Goal: Task Accomplishment & Management: Use online tool/utility

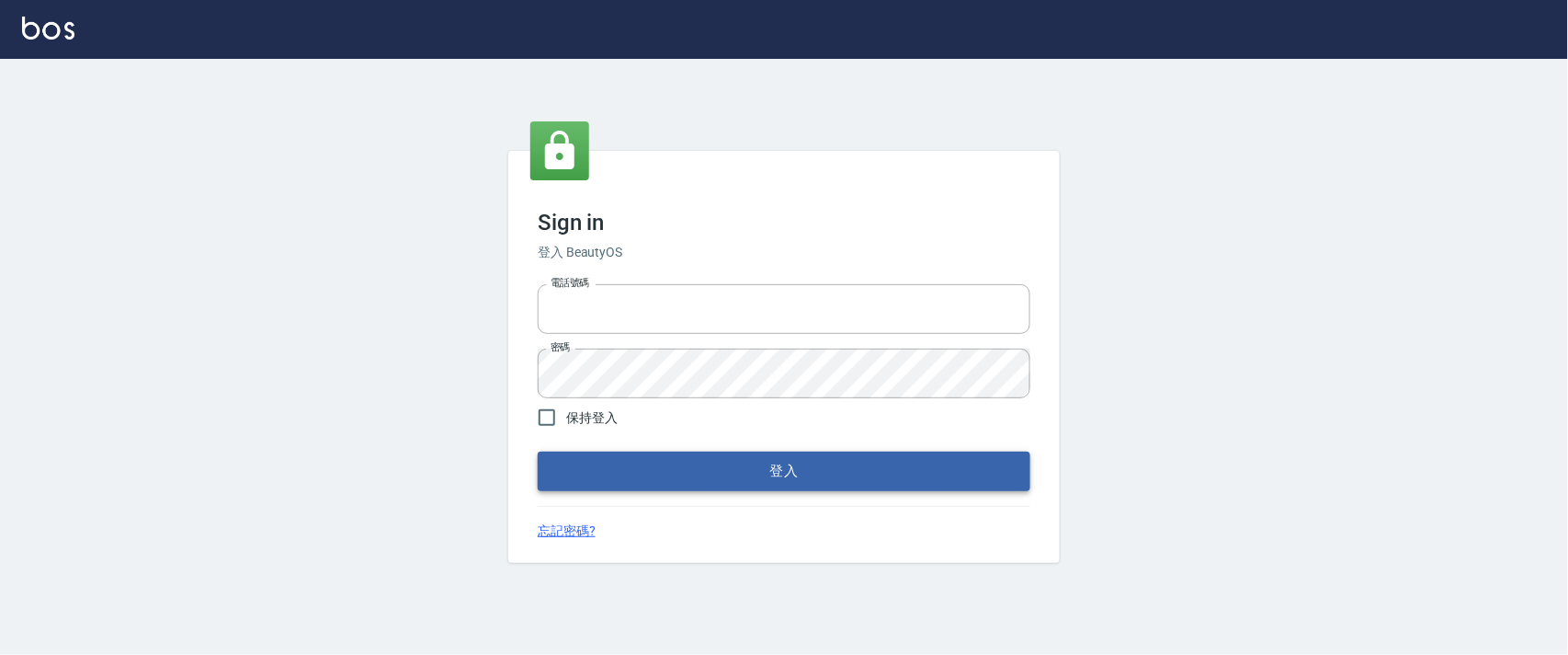
type input "0927987640"
click at [647, 469] on button "登入" at bounding box center [784, 471] width 493 height 39
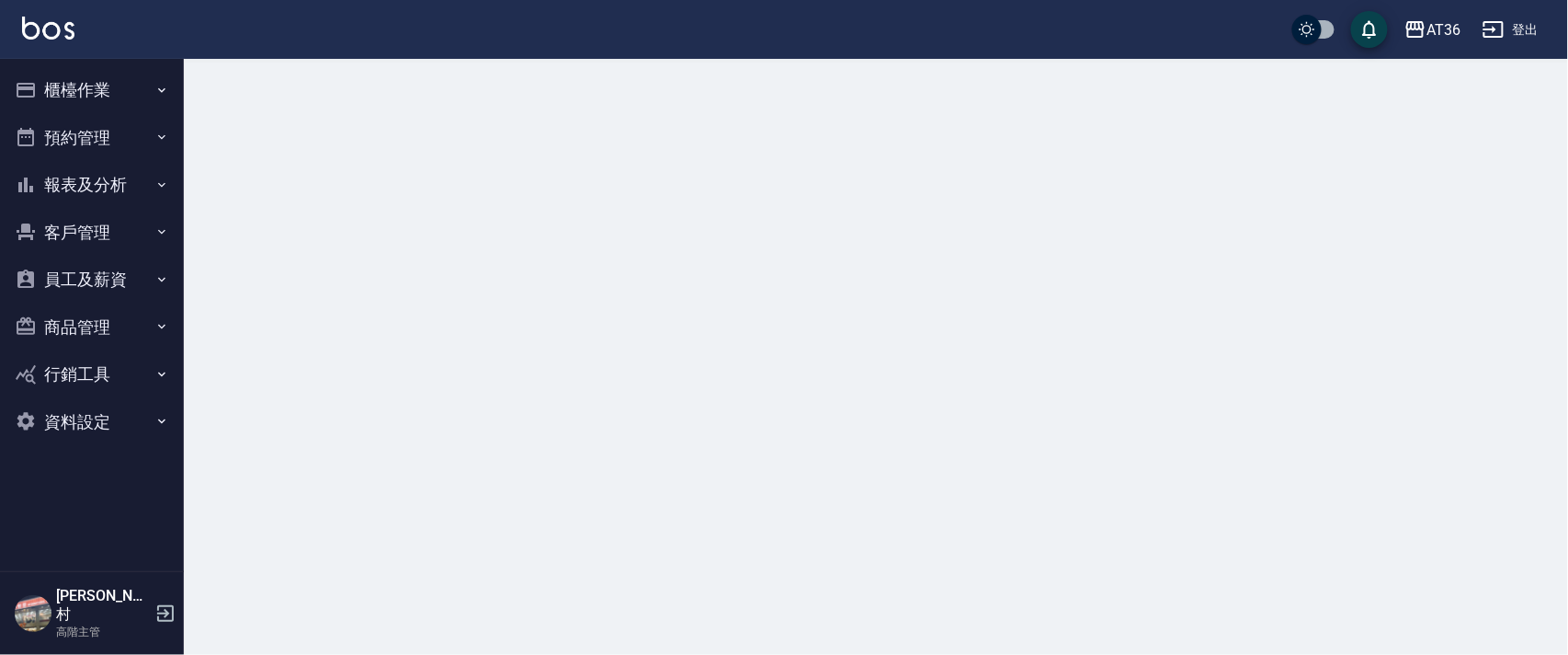
click at [71, 88] on button "櫃檯作業" at bounding box center [92, 89] width 169 height 48
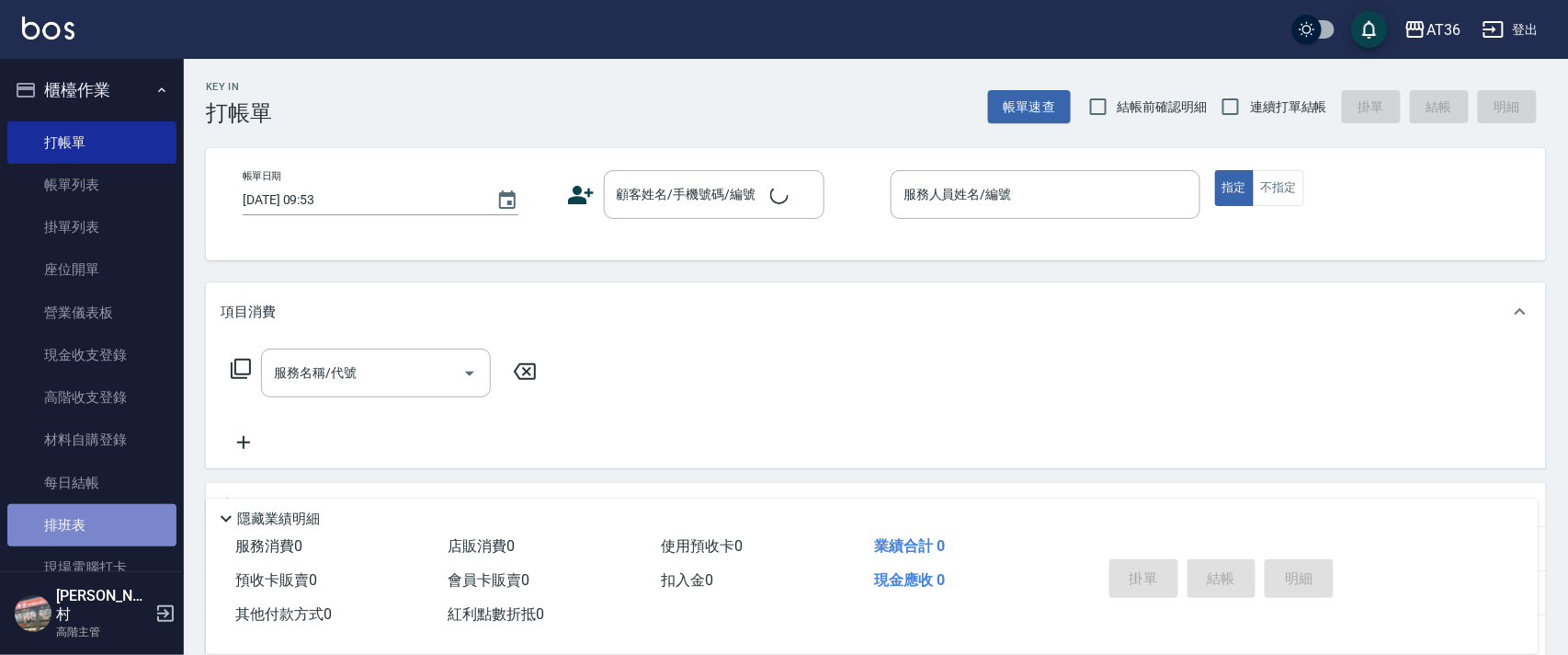
click at [119, 529] on link "排班表" at bounding box center [92, 525] width 169 height 42
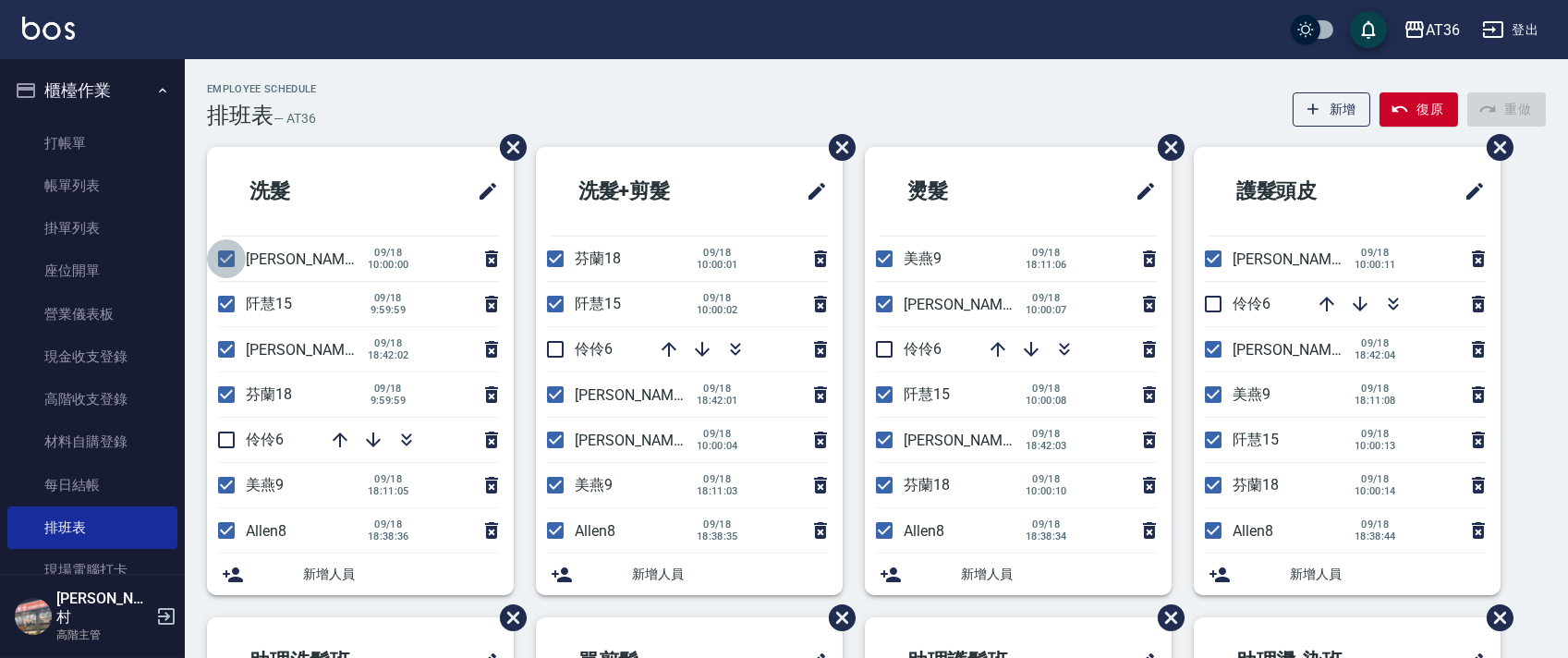
click at [219, 253] on input "checkbox" at bounding box center [226, 258] width 39 height 39
checkbox input "false"
click at [226, 301] on input "checkbox" at bounding box center [226, 303] width 39 height 39
checkbox input "false"
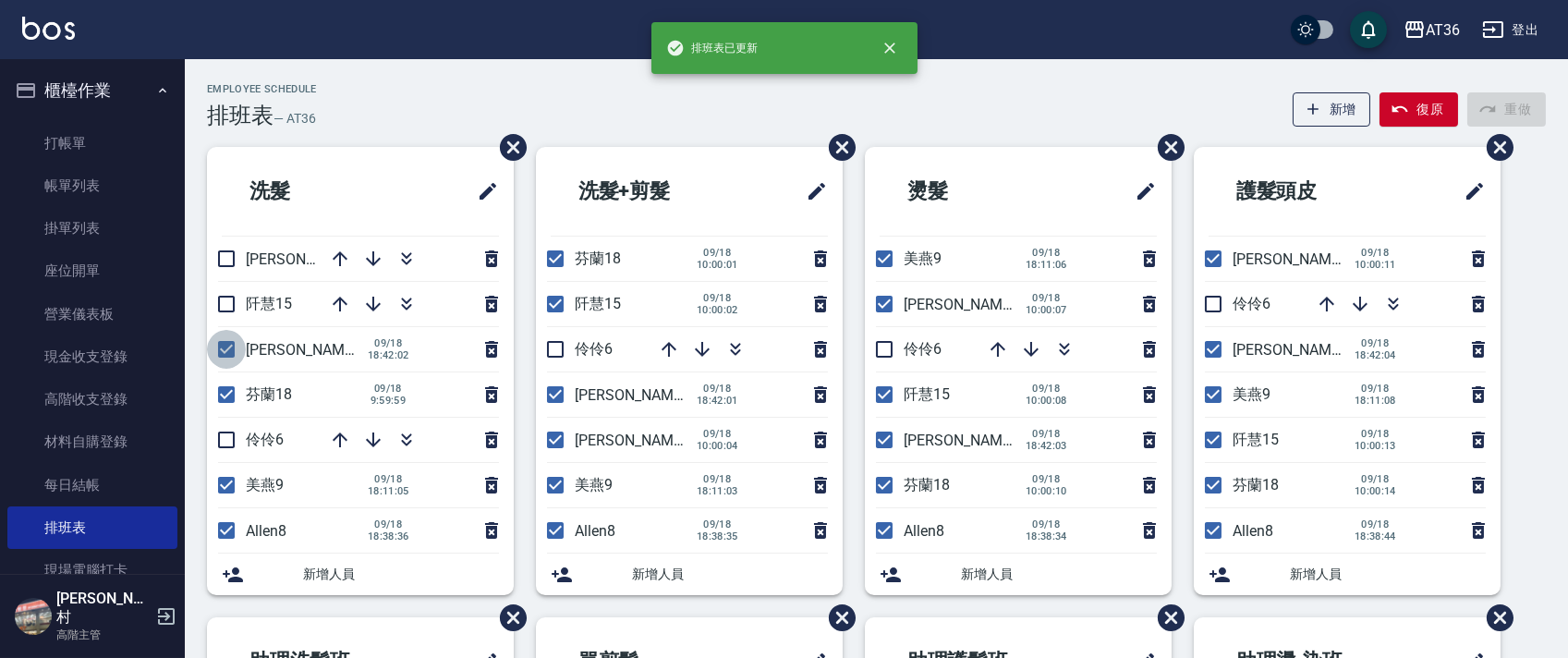
click at [228, 345] on input "checkbox" at bounding box center [226, 349] width 39 height 39
checkbox input "false"
click at [222, 393] on input "checkbox" at bounding box center [226, 394] width 39 height 39
checkbox input "false"
click at [220, 447] on input "checkbox" at bounding box center [226, 440] width 39 height 39
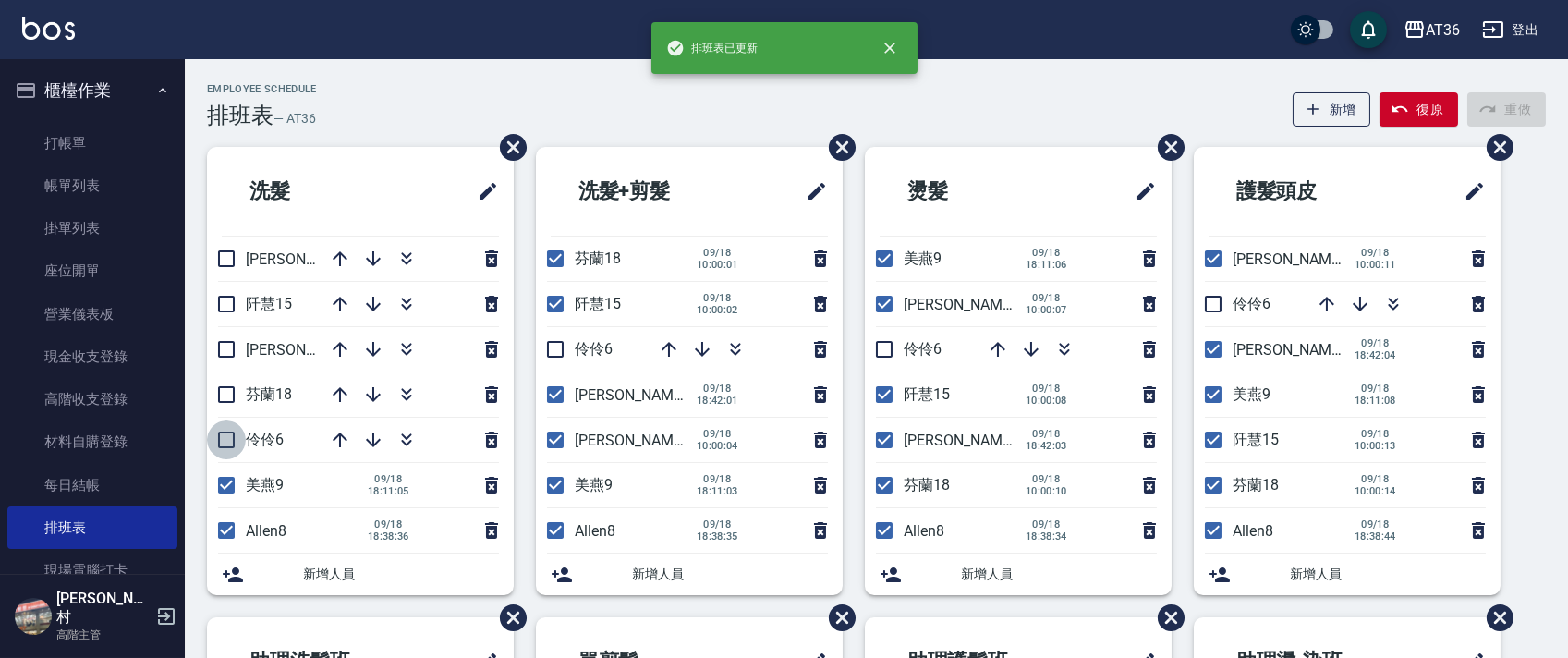
checkbox input "true"
click at [223, 493] on input "checkbox" at bounding box center [226, 485] width 39 height 39
checkbox input "false"
click at [553, 488] on input "checkbox" at bounding box center [555, 485] width 39 height 39
checkbox input "false"
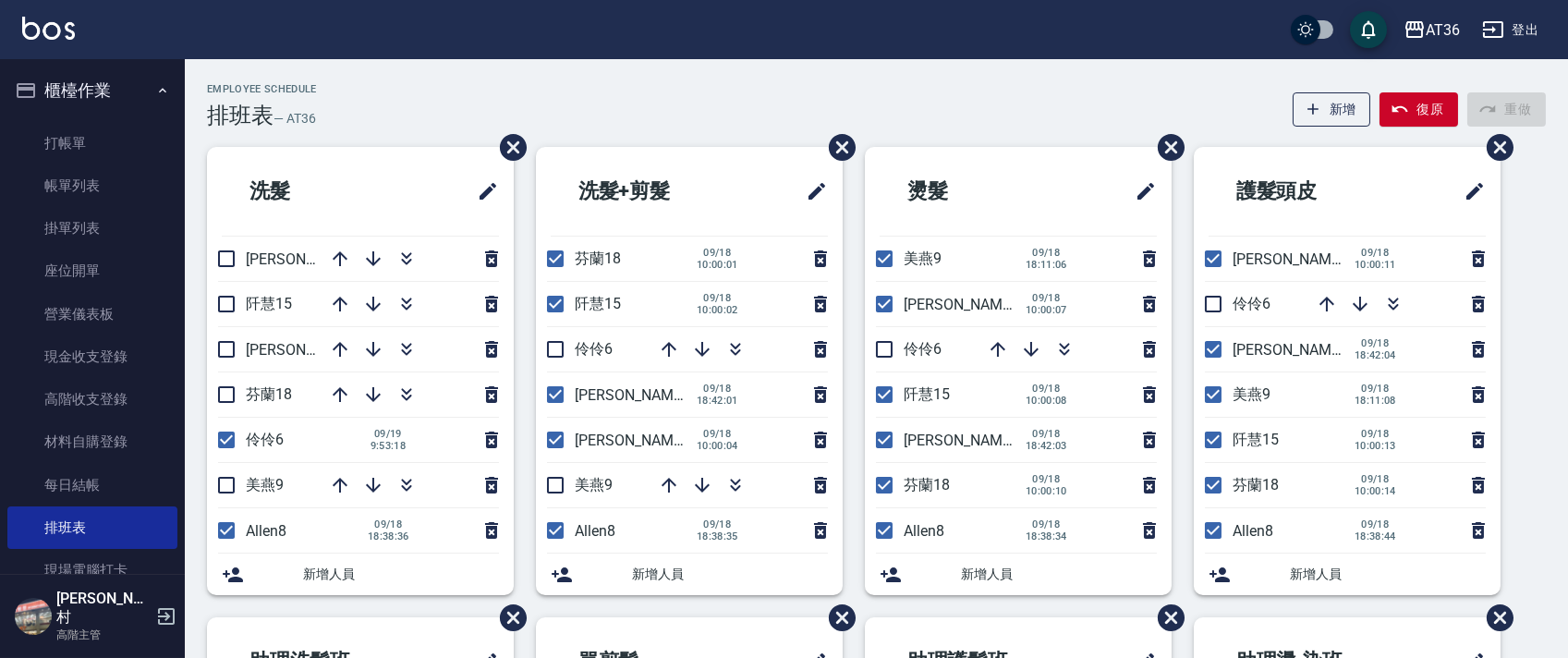
drag, startPoint x: 557, startPoint y: 444, endPoint x: 551, endPoint y: 384, distance: 60.3
click at [556, 445] on input "checkbox" at bounding box center [555, 440] width 39 height 39
checkbox input "false"
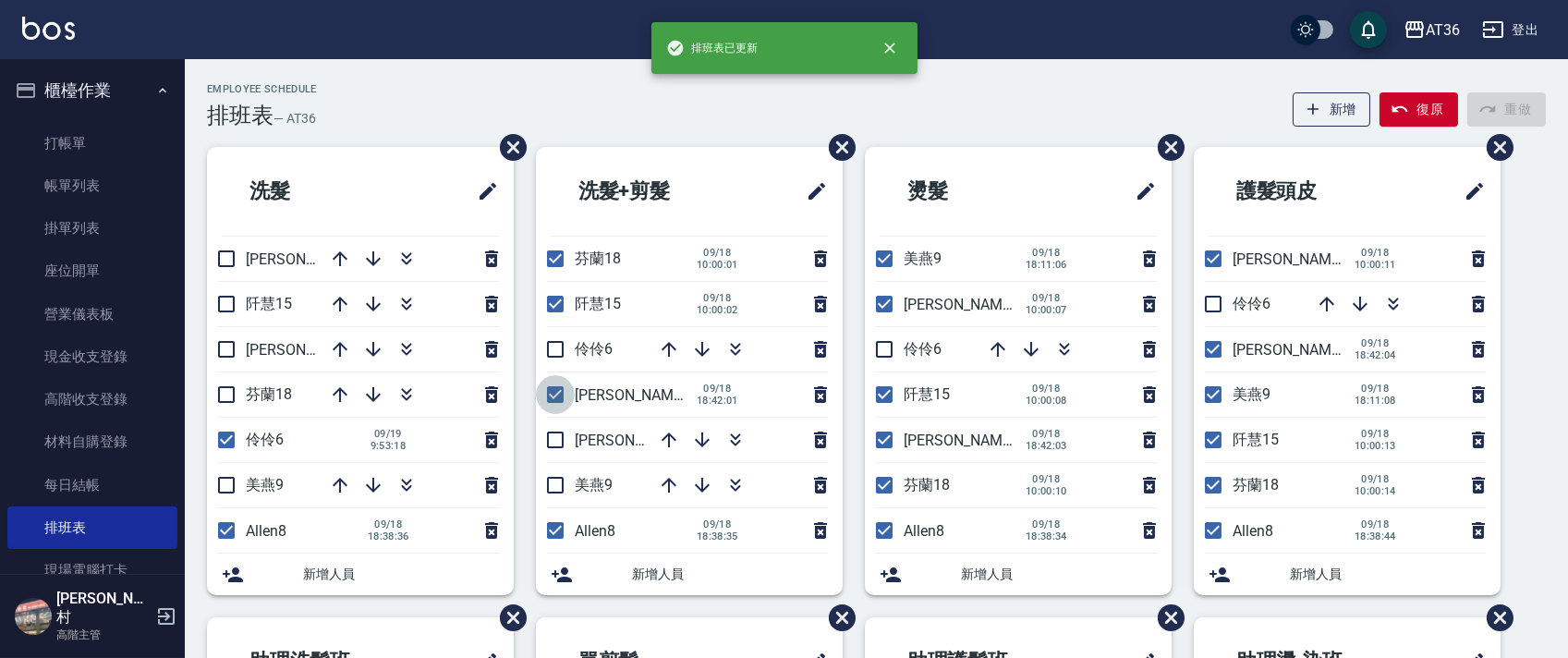
click at [543, 399] on input "checkbox" at bounding box center [555, 394] width 39 height 39
checkbox input "false"
click at [549, 348] on input "checkbox" at bounding box center [555, 349] width 39 height 39
checkbox input "true"
click at [553, 309] on input "checkbox" at bounding box center [555, 303] width 39 height 39
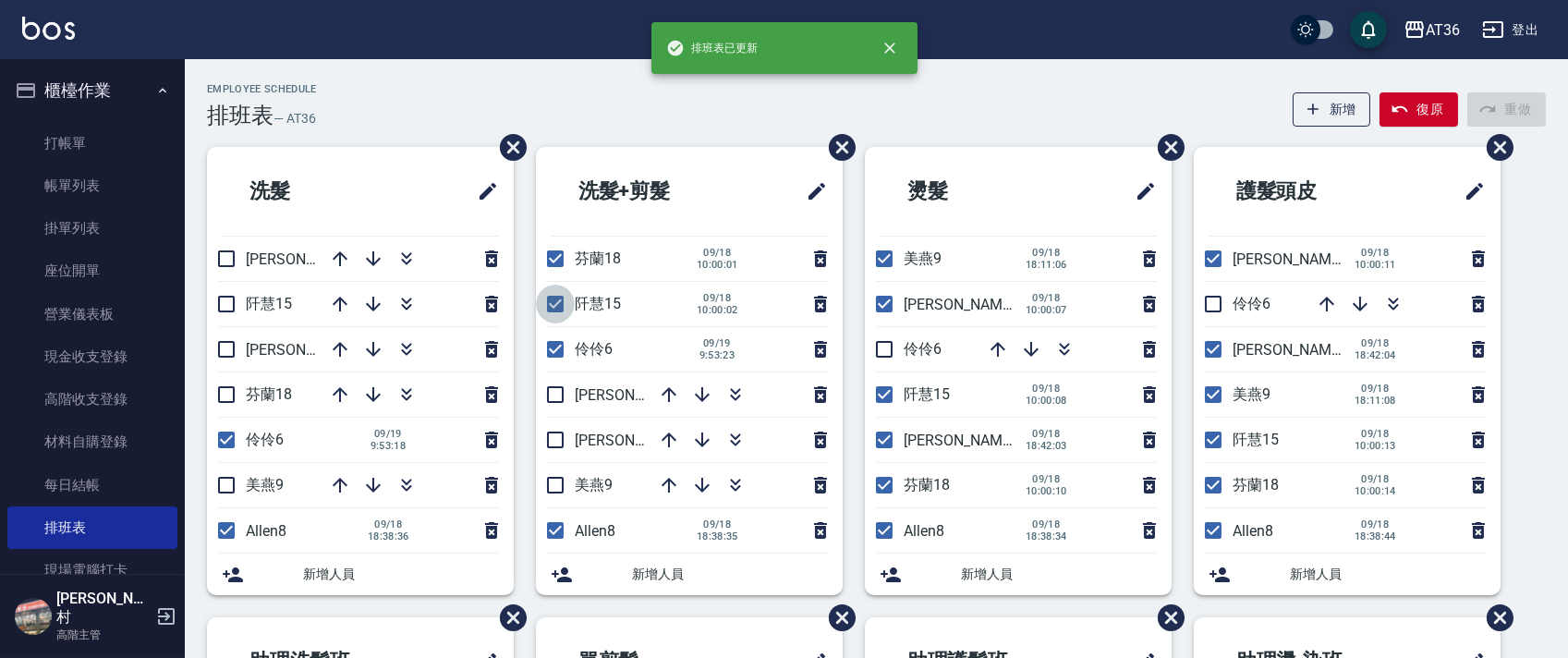
checkbox input "false"
click at [555, 253] on input "checkbox" at bounding box center [555, 258] width 39 height 39
checkbox input "false"
click at [870, 256] on input "checkbox" at bounding box center [884, 258] width 39 height 39
checkbox input "false"
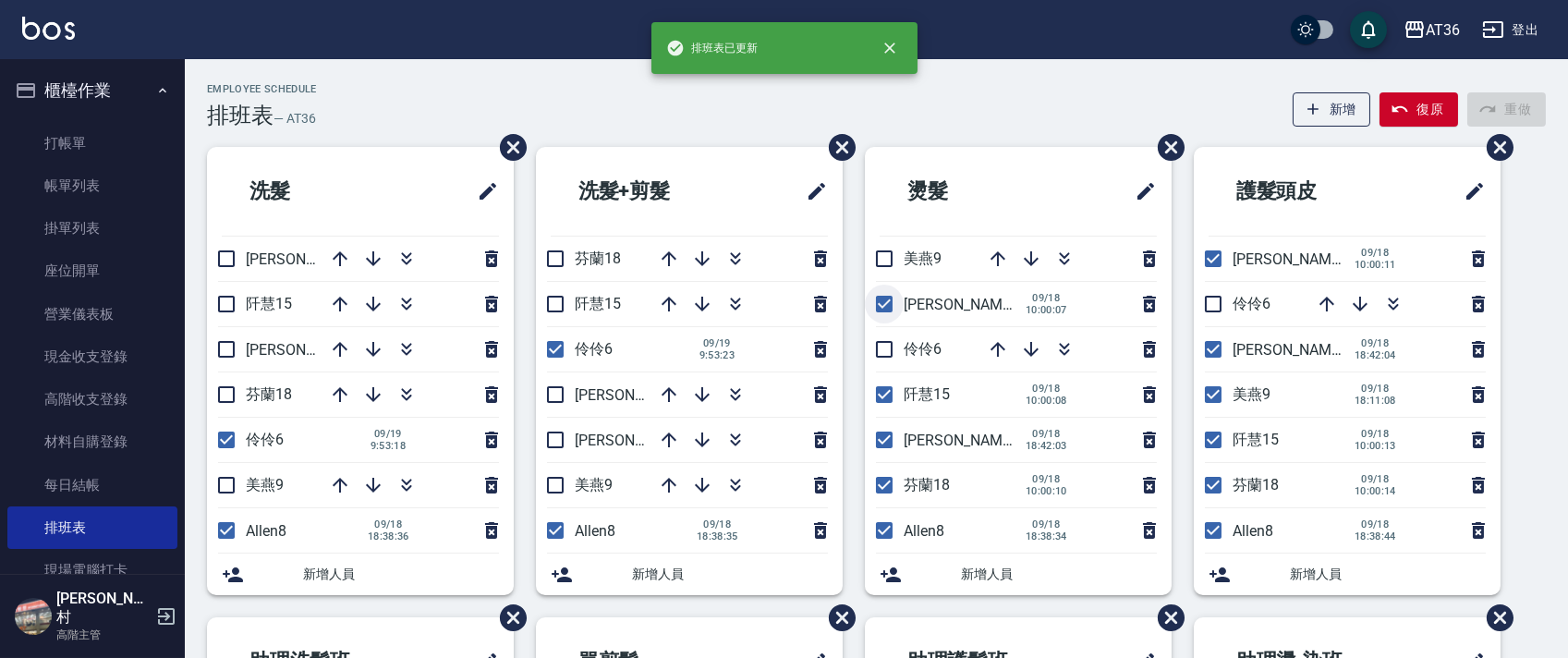
click at [876, 303] on input "checkbox" at bounding box center [884, 303] width 39 height 39
checkbox input "false"
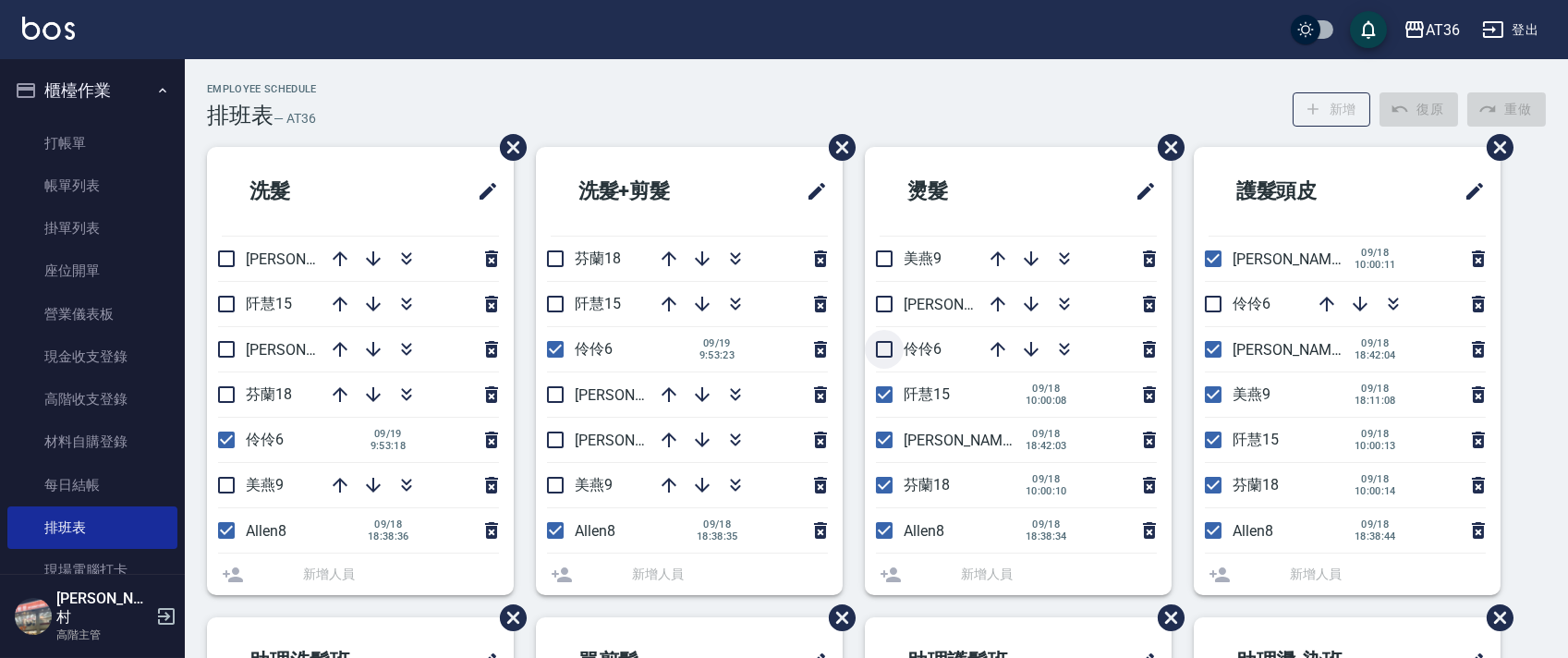
click at [885, 351] on input "checkbox" at bounding box center [884, 349] width 39 height 39
checkbox input "true"
click at [885, 392] on input "checkbox" at bounding box center [884, 394] width 39 height 39
checkbox input "false"
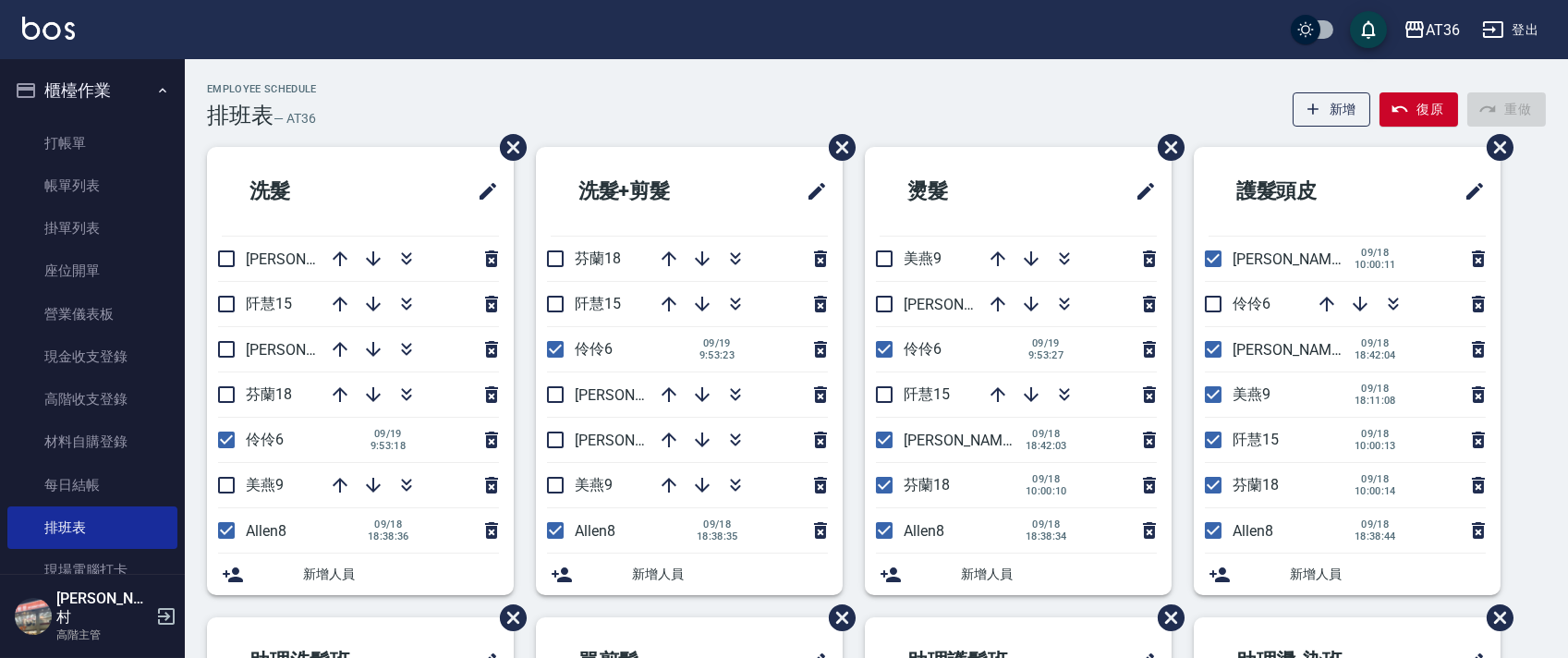
click at [888, 432] on input "checkbox" at bounding box center [884, 440] width 39 height 39
checkbox input "false"
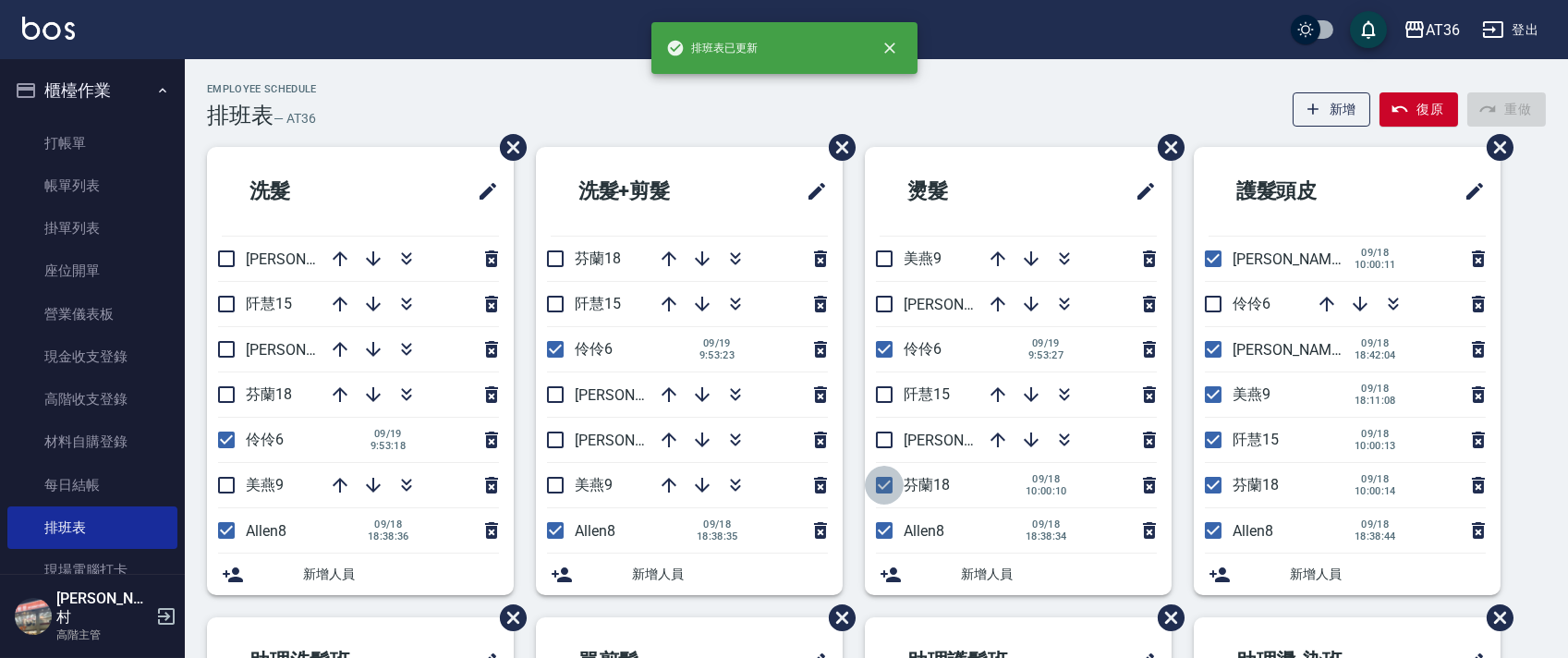
click at [884, 480] on input "checkbox" at bounding box center [884, 485] width 39 height 39
checkbox input "false"
click at [1217, 487] on input "checkbox" at bounding box center [1213, 485] width 39 height 39
checkbox input "false"
click at [1214, 441] on input "checkbox" at bounding box center [1213, 440] width 39 height 39
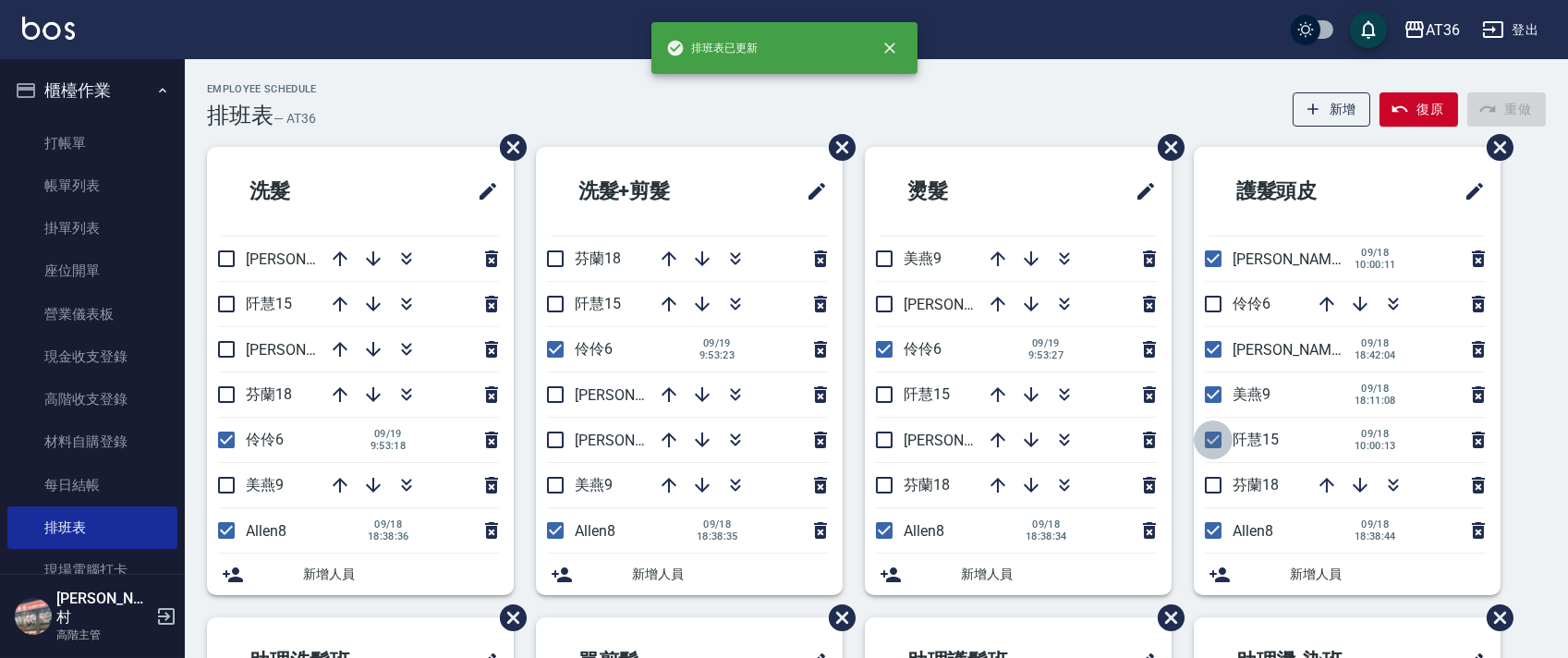
checkbox input "false"
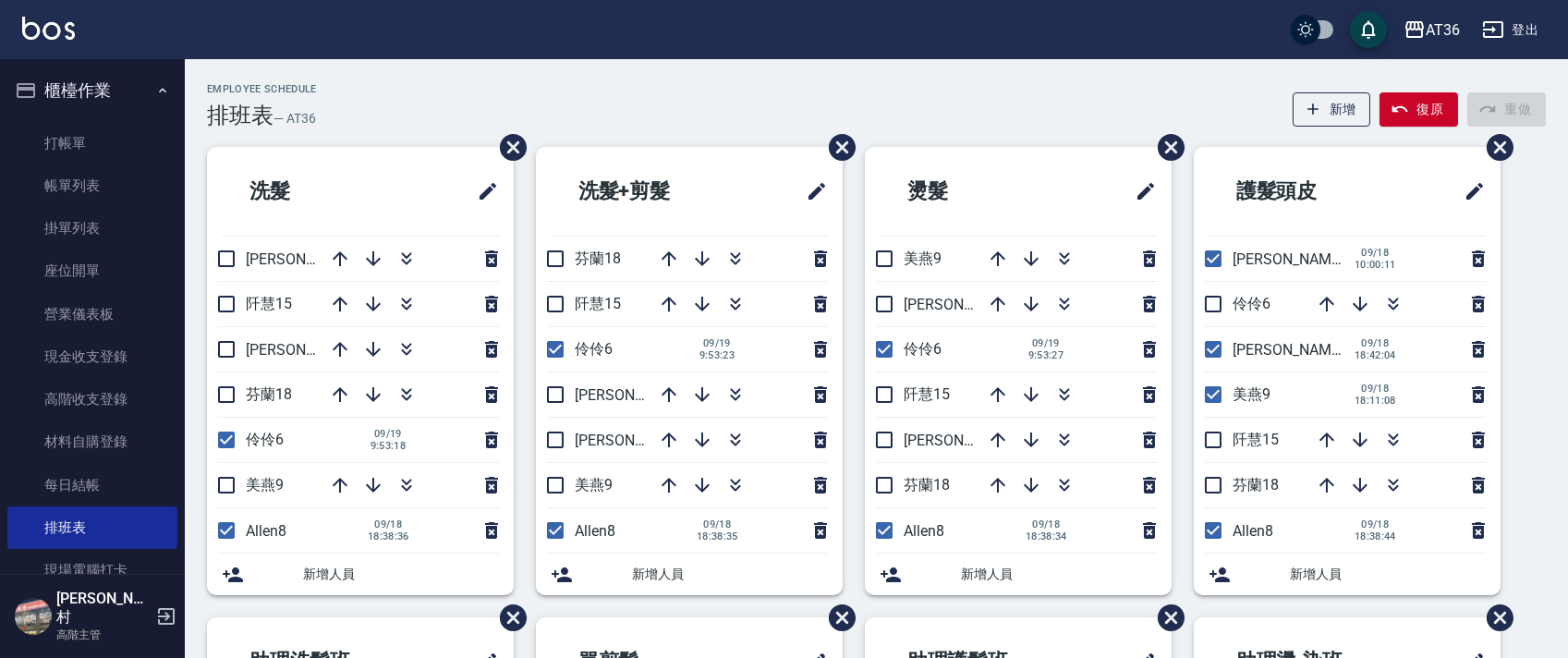
click at [1207, 389] on input "checkbox" at bounding box center [1213, 394] width 39 height 39
checkbox input "false"
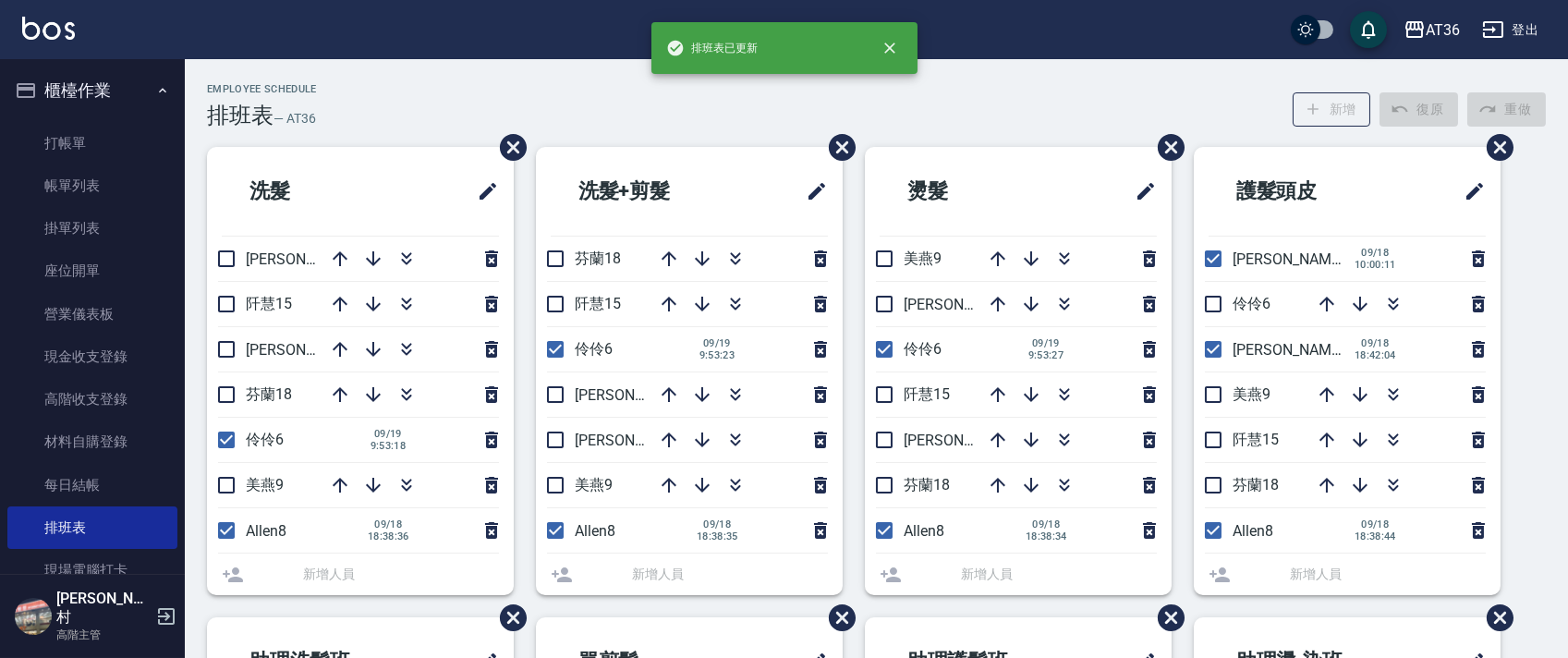
click at [1212, 354] on input "checkbox" at bounding box center [1213, 349] width 39 height 39
checkbox input "false"
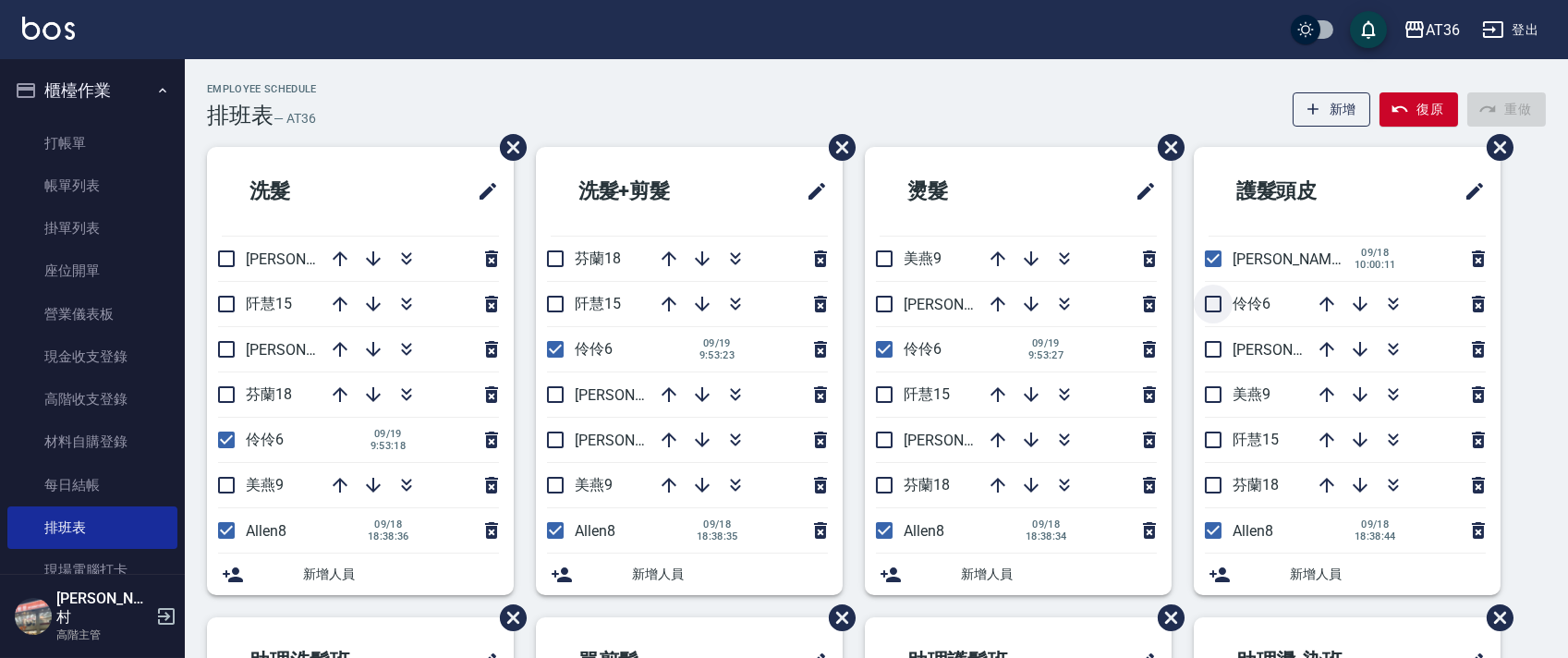
click at [1209, 297] on input "checkbox" at bounding box center [1213, 303] width 39 height 39
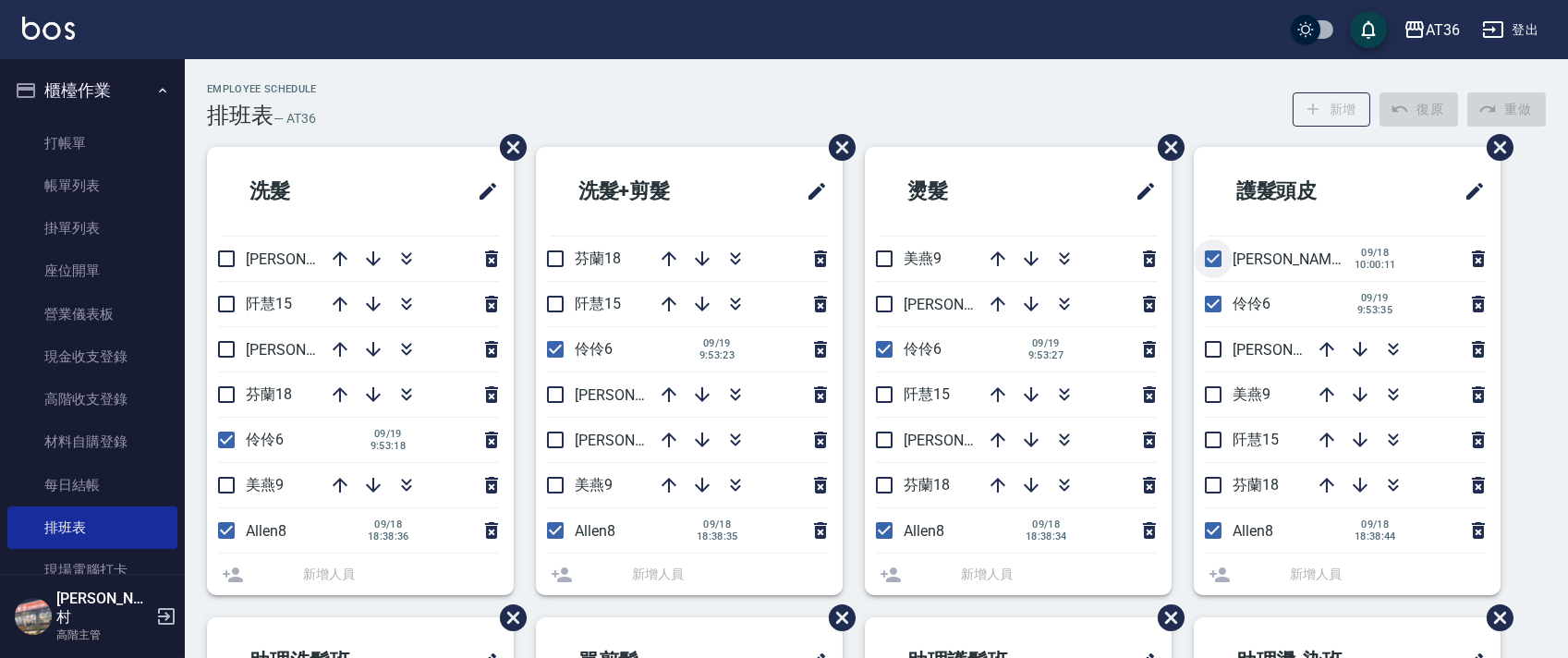
checkbox input "false"
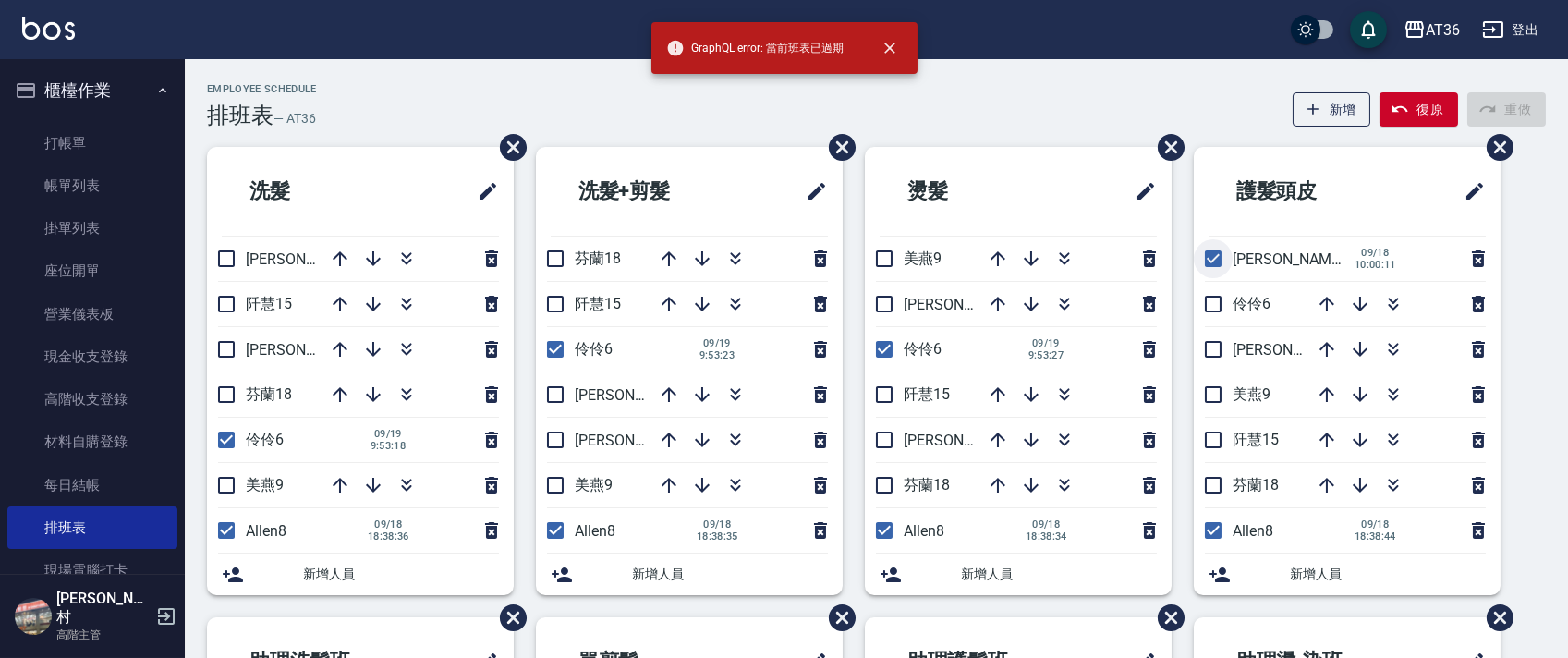
click at [1209, 260] on input "checkbox" at bounding box center [1213, 258] width 39 height 39
checkbox input "false"
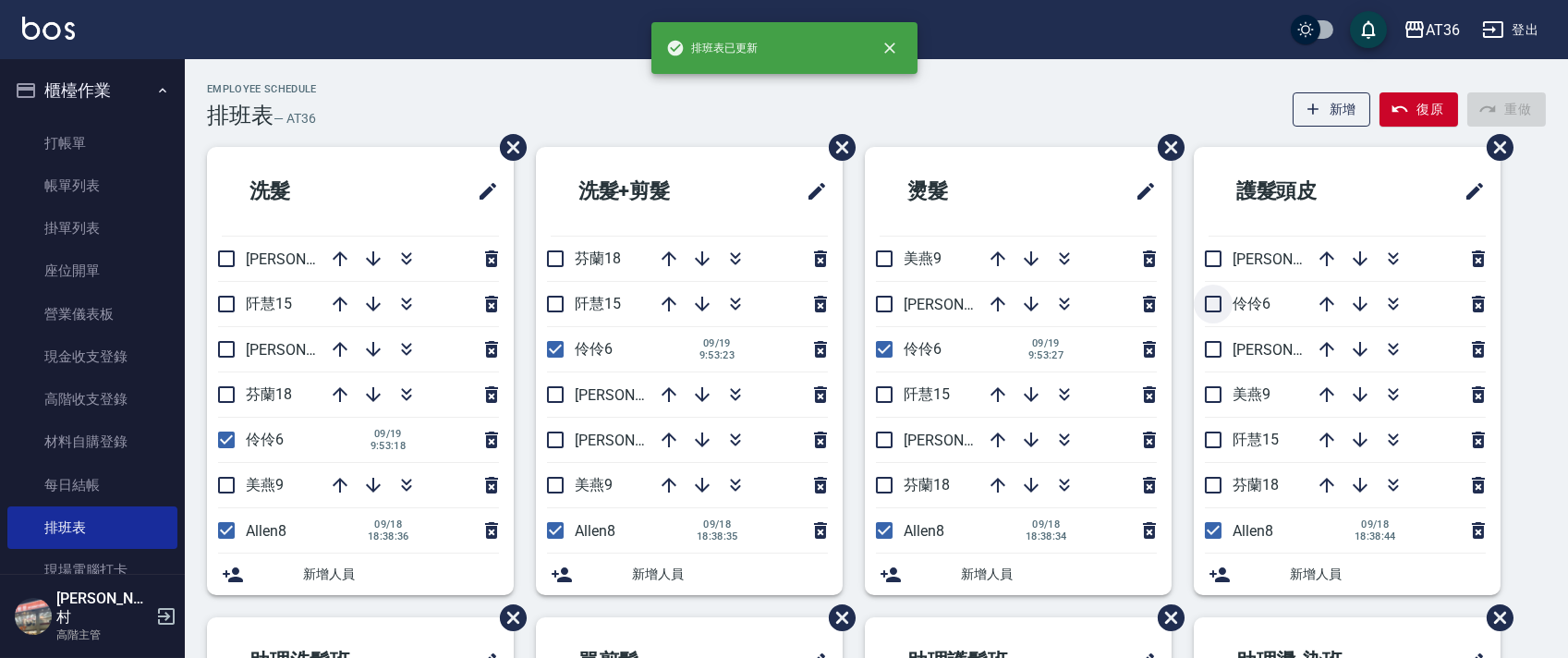
click at [1207, 307] on input "checkbox" at bounding box center [1213, 303] width 39 height 39
checkbox input "true"
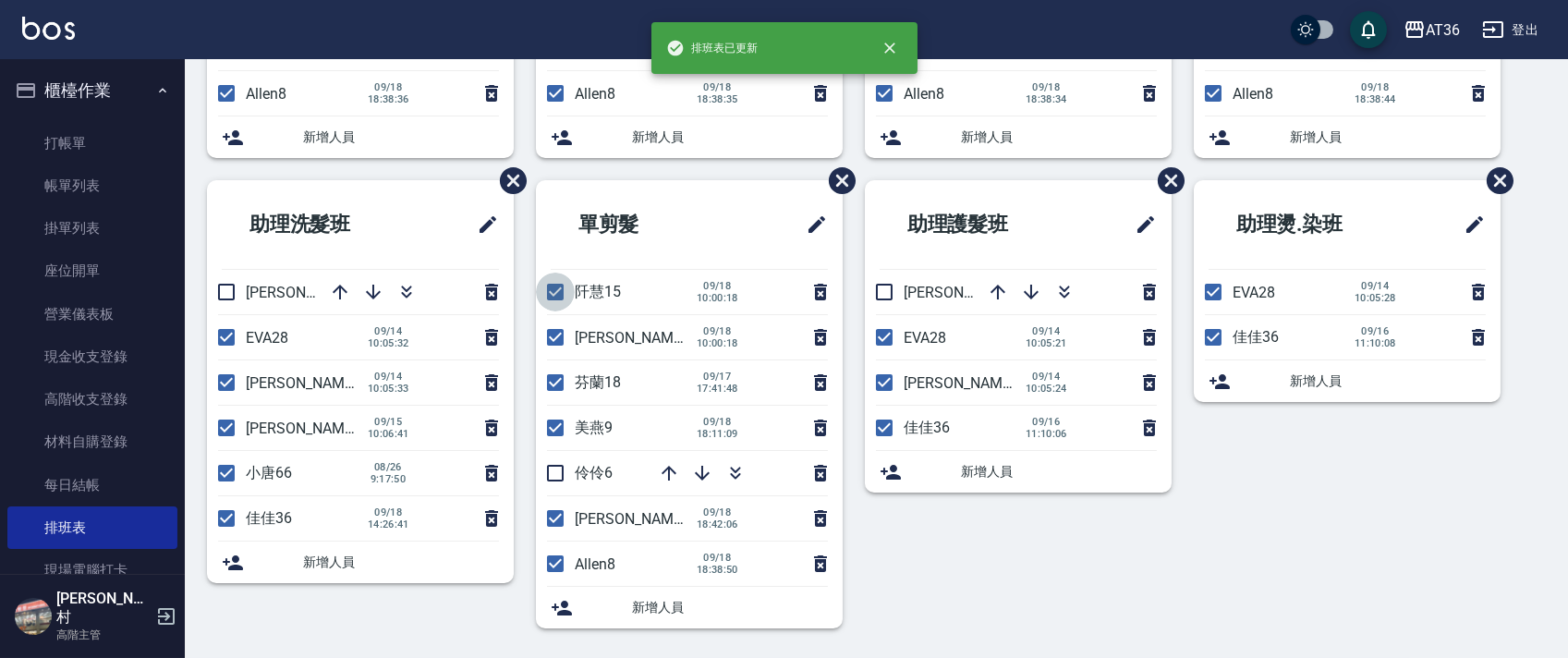
drag, startPoint x: 551, startPoint y: 294, endPoint x: 572, endPoint y: 366, distance: 75.0
click at [553, 299] on input "checkbox" at bounding box center [555, 291] width 39 height 39
checkbox input "false"
click at [561, 343] on input "checkbox" at bounding box center [555, 337] width 39 height 39
checkbox input "false"
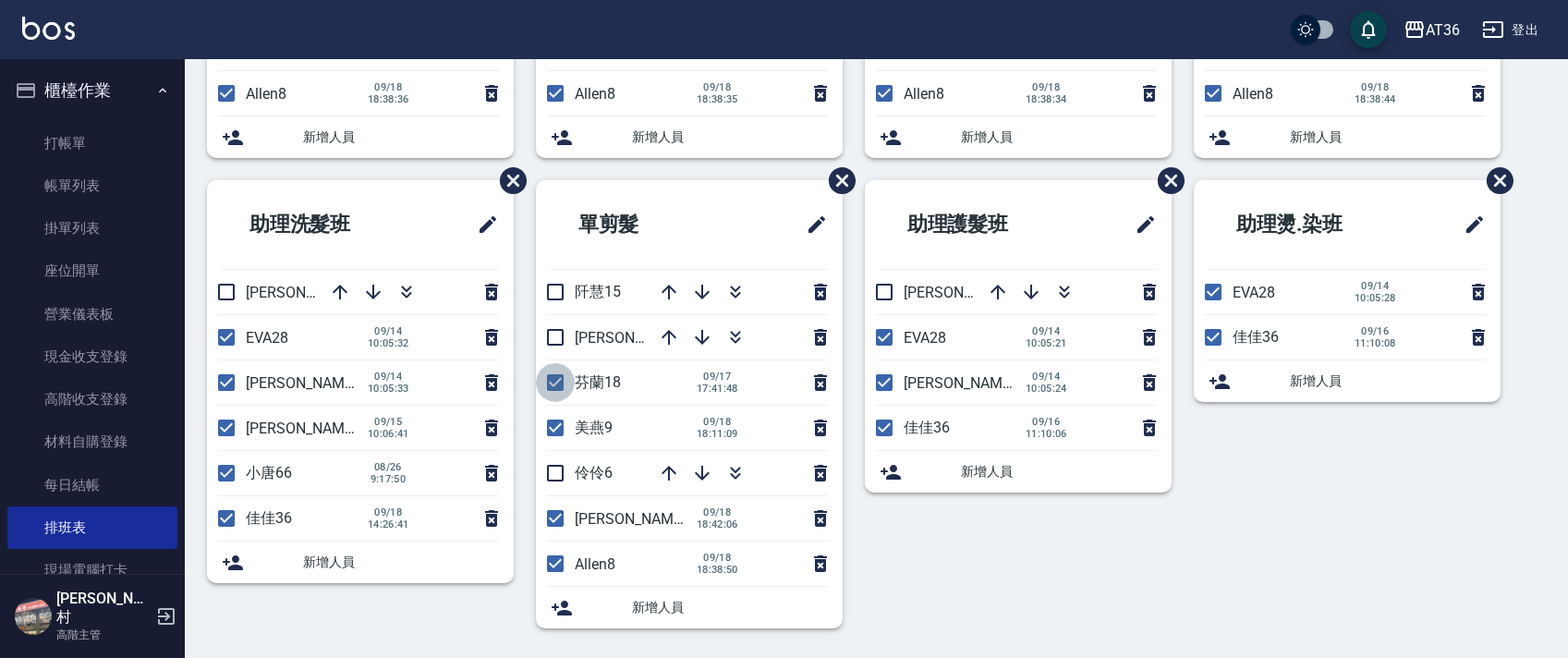
click at [559, 387] on input "checkbox" at bounding box center [555, 382] width 39 height 39
checkbox input "false"
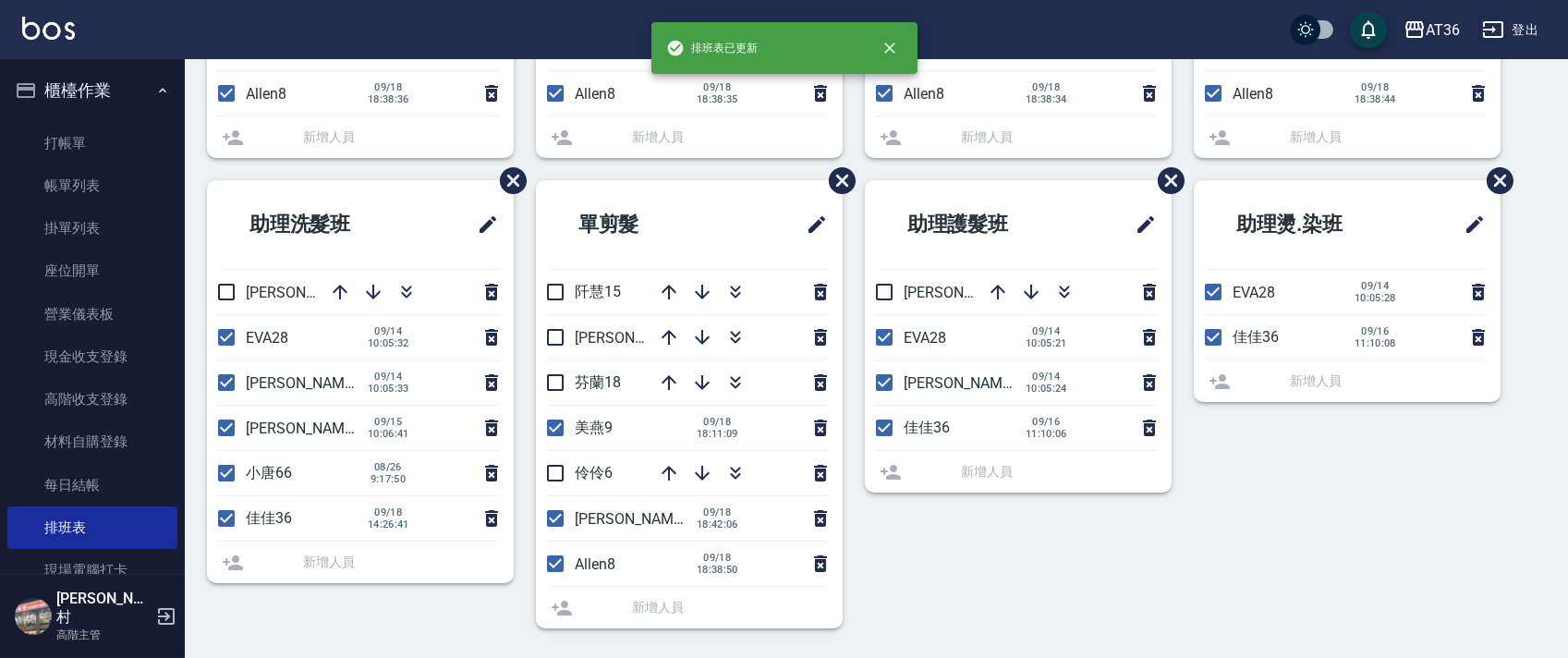
click at [556, 432] on li "美燕9 [DATE] 18:11:09" at bounding box center [689, 427] width 307 height 44
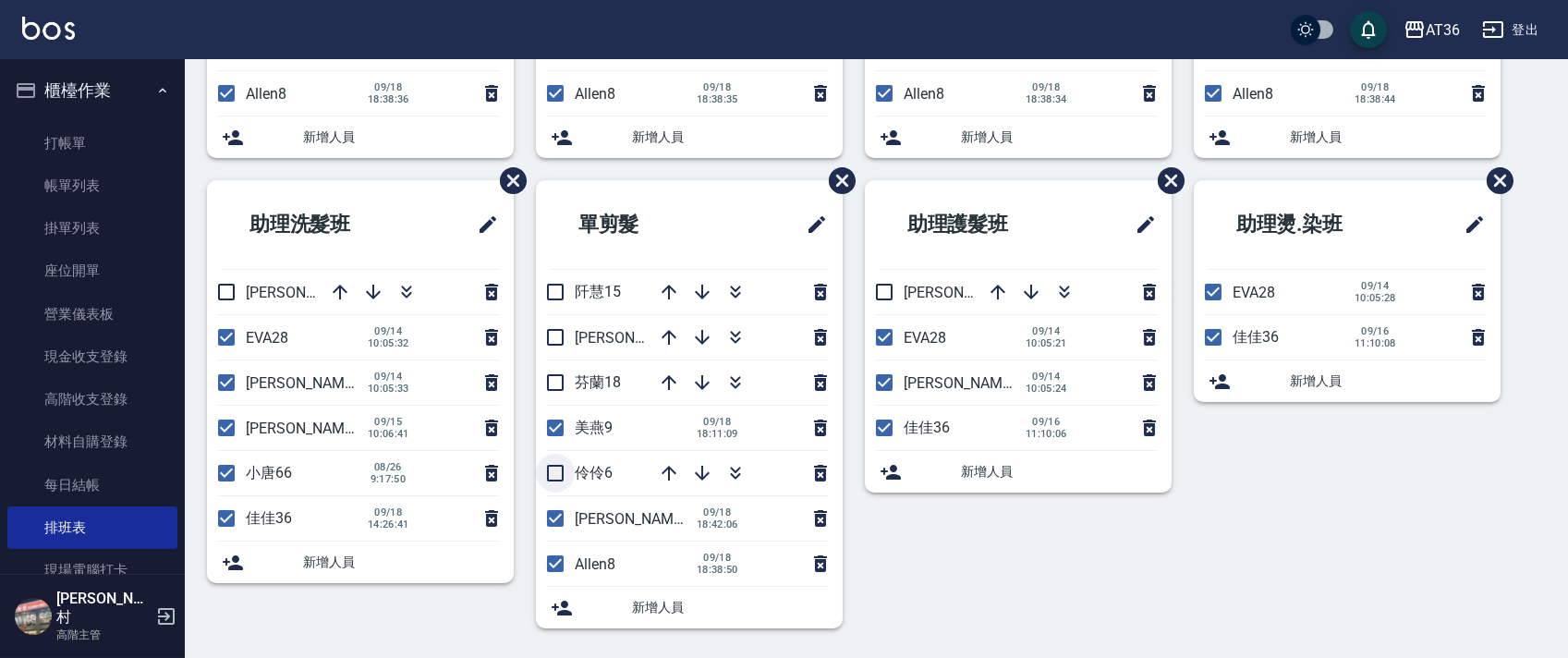
click at [560, 477] on input "checkbox" at bounding box center [555, 473] width 39 height 39
checkbox input "true"
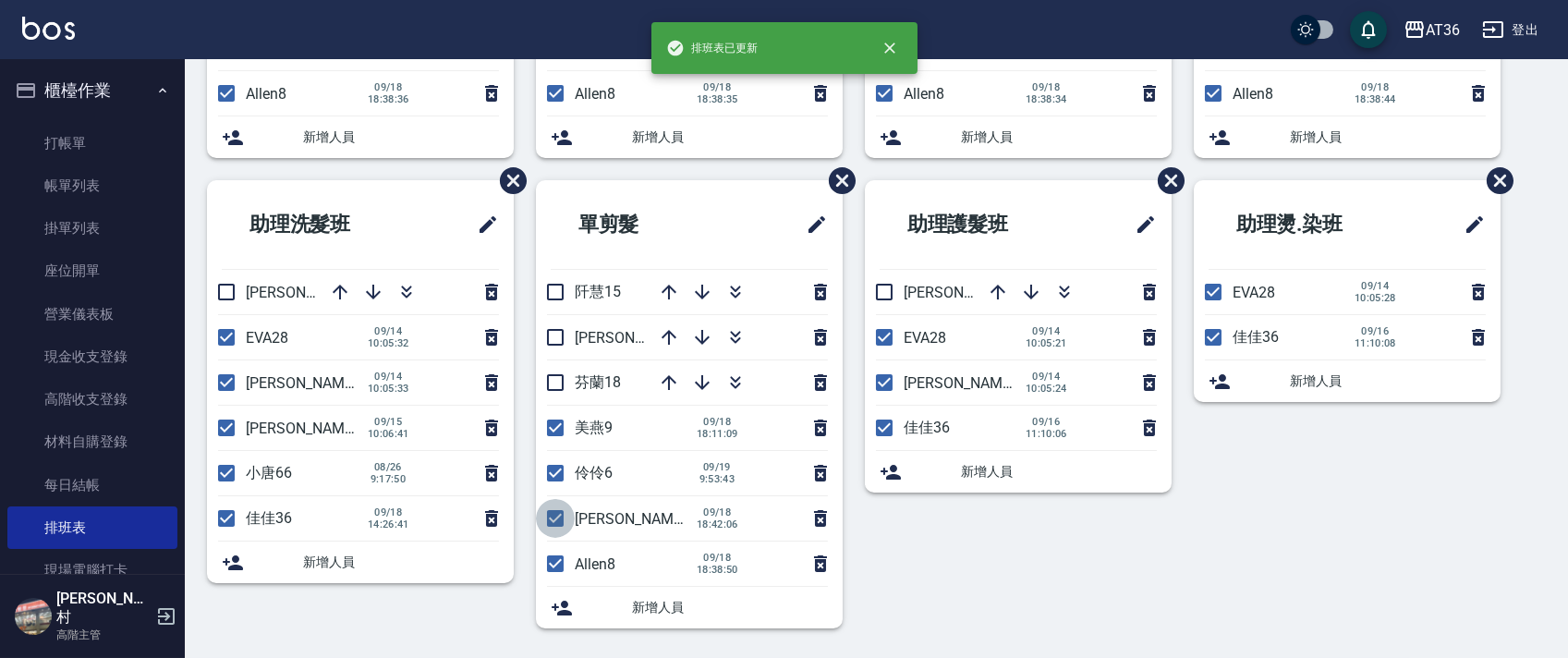
click at [560, 520] on input "checkbox" at bounding box center [555, 518] width 39 height 39
checkbox input "false"
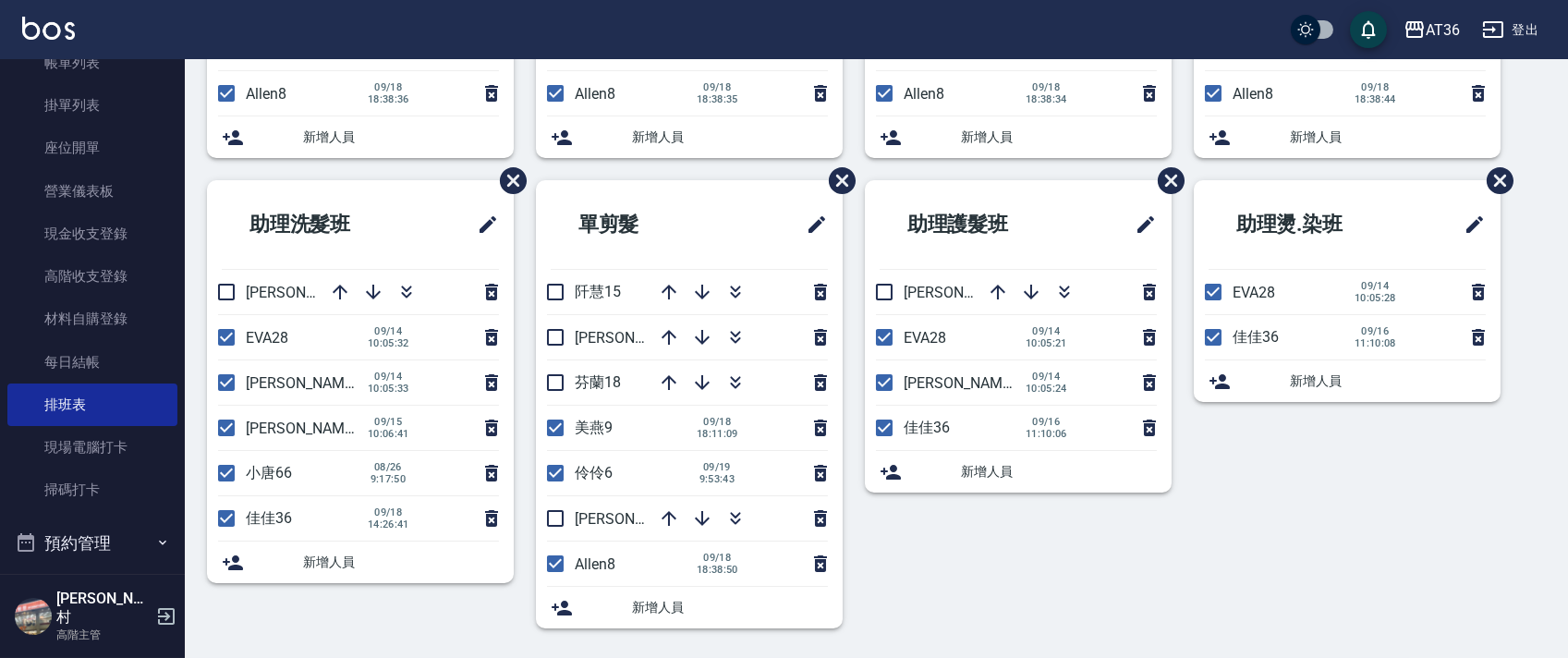
scroll to position [406, 0]
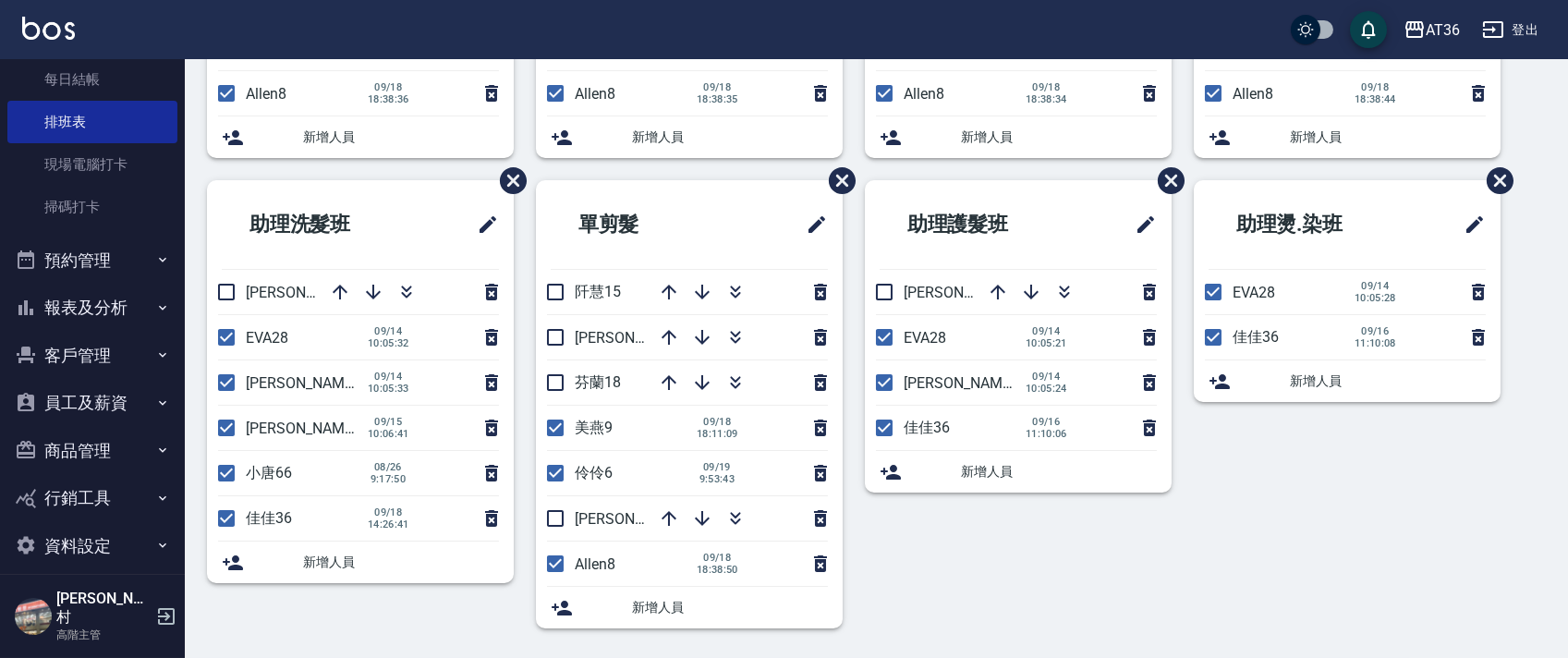
click at [62, 311] on button "報表及分析" at bounding box center [93, 307] width 170 height 48
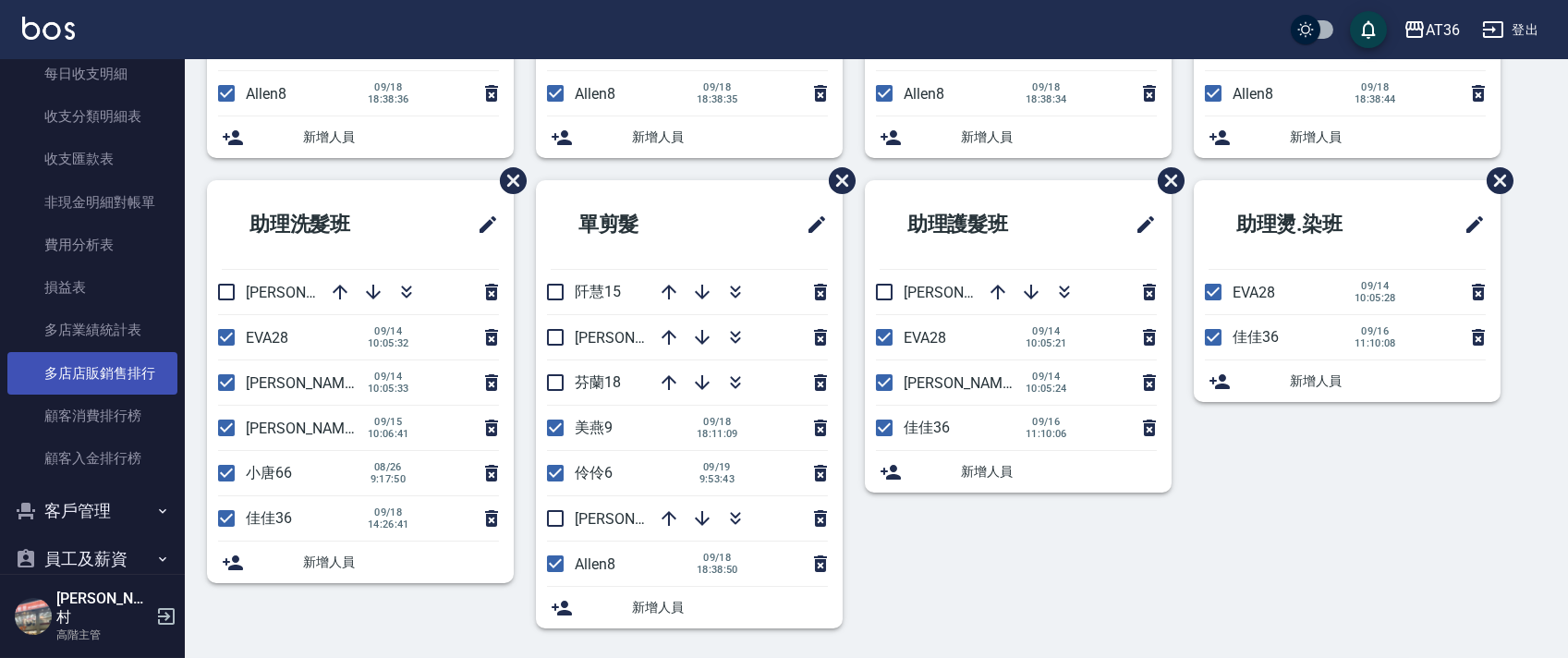
scroll to position [2258, 0]
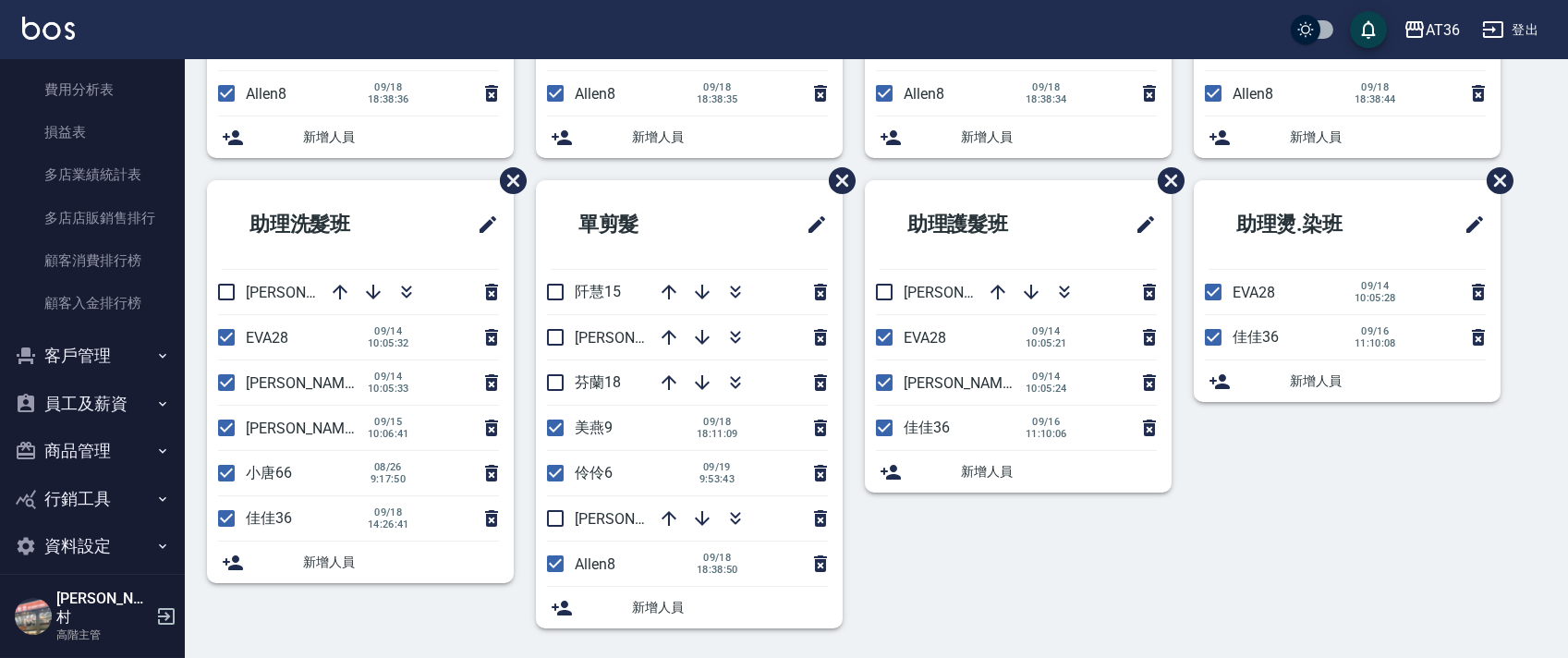
click at [83, 456] on button "商品管理" at bounding box center [93, 451] width 170 height 48
click at [98, 551] on link "商品列表" at bounding box center [93, 545] width 170 height 43
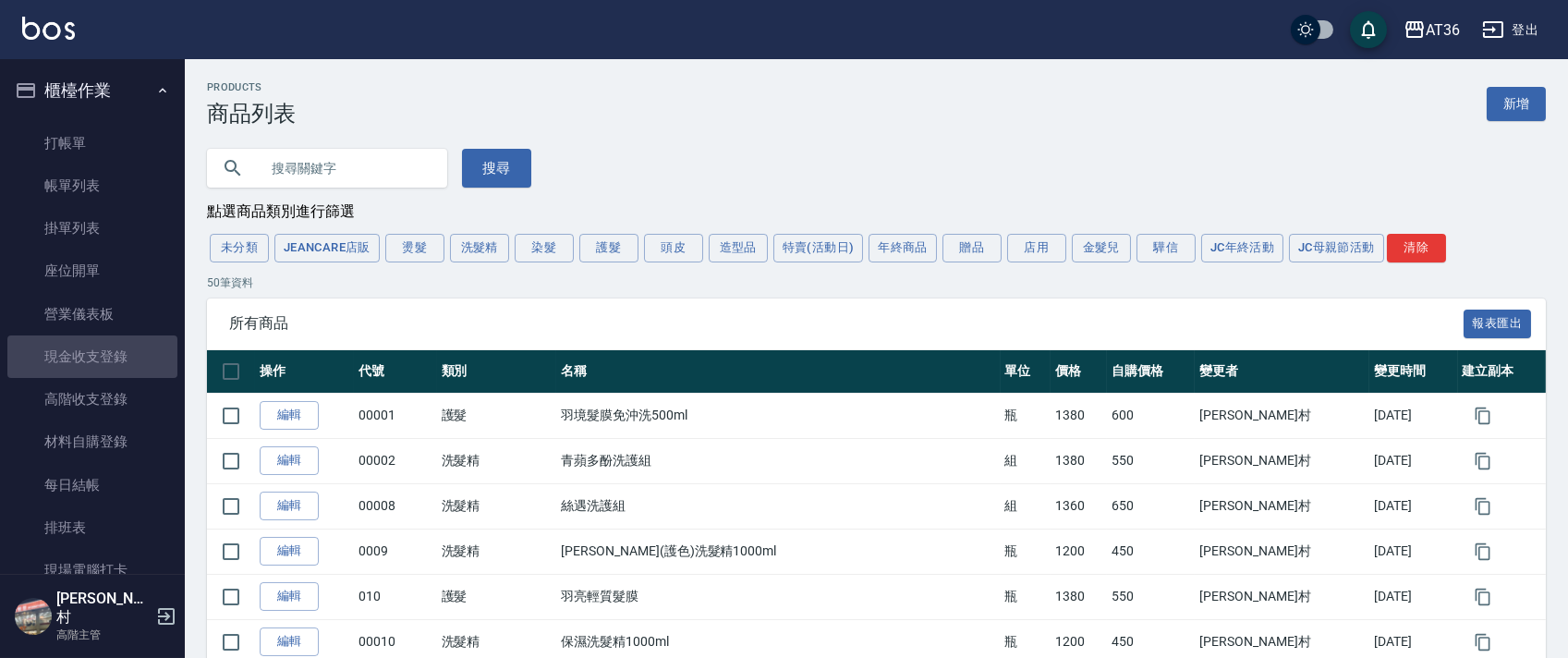
drag, startPoint x: 109, startPoint y: 354, endPoint x: 242, endPoint y: 317, distance: 138.1
click at [110, 353] on link "現金收支登錄" at bounding box center [93, 356] width 170 height 43
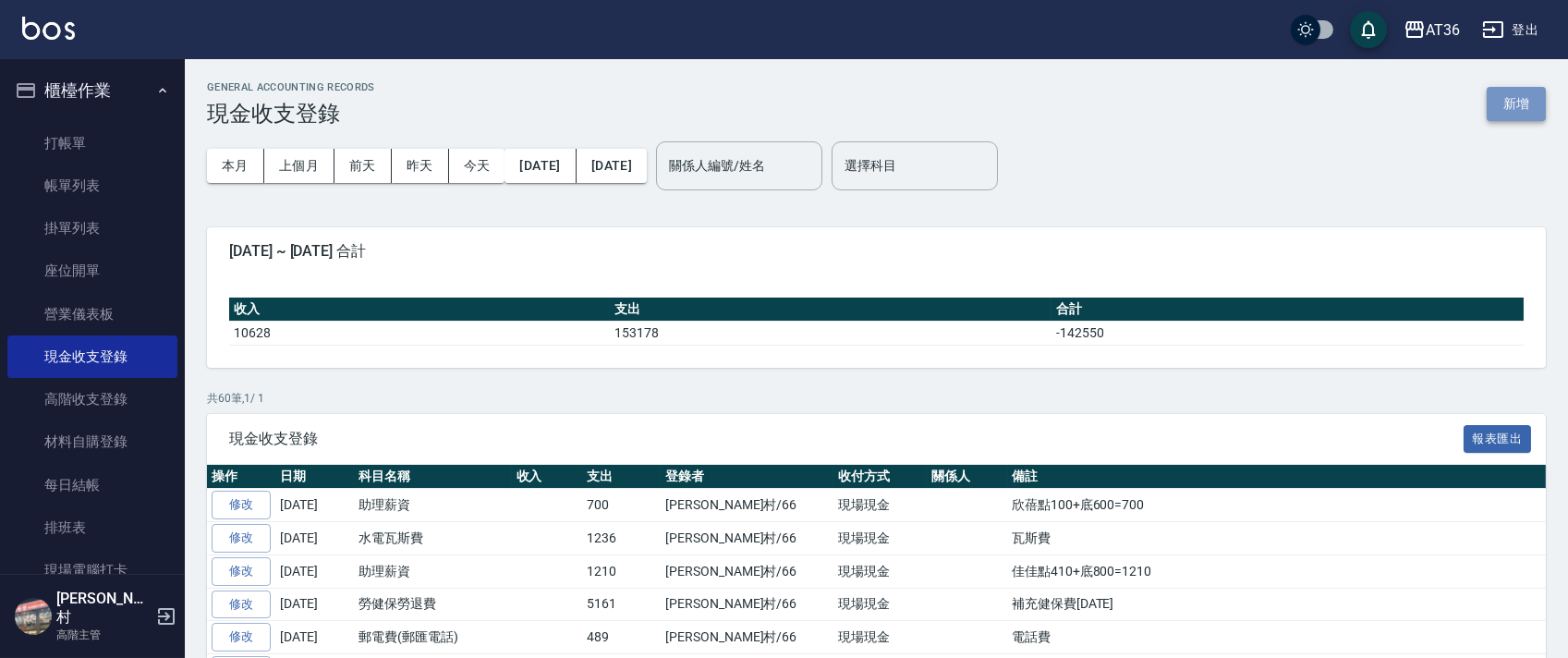
click at [1530, 95] on button "新增" at bounding box center [1516, 104] width 60 height 34
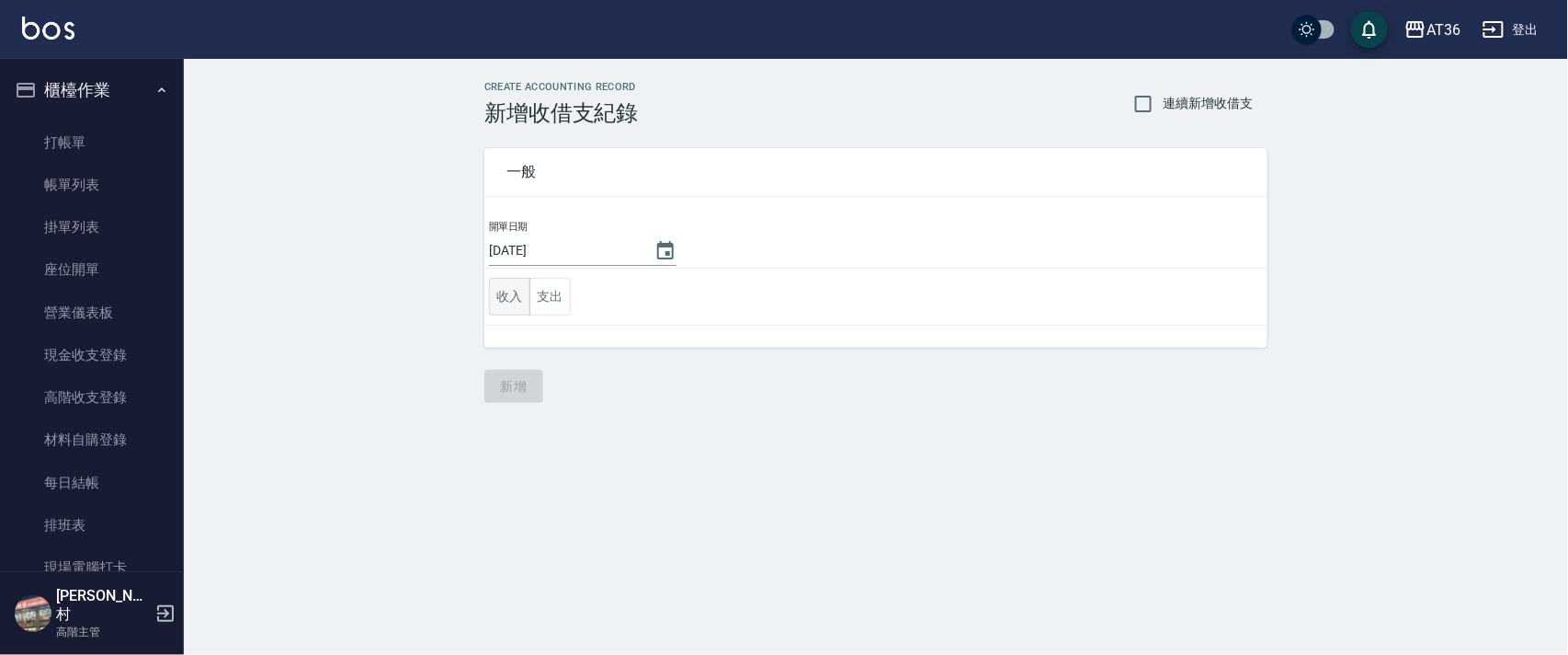
click at [503, 292] on button "收入" at bounding box center [510, 296] width 41 height 38
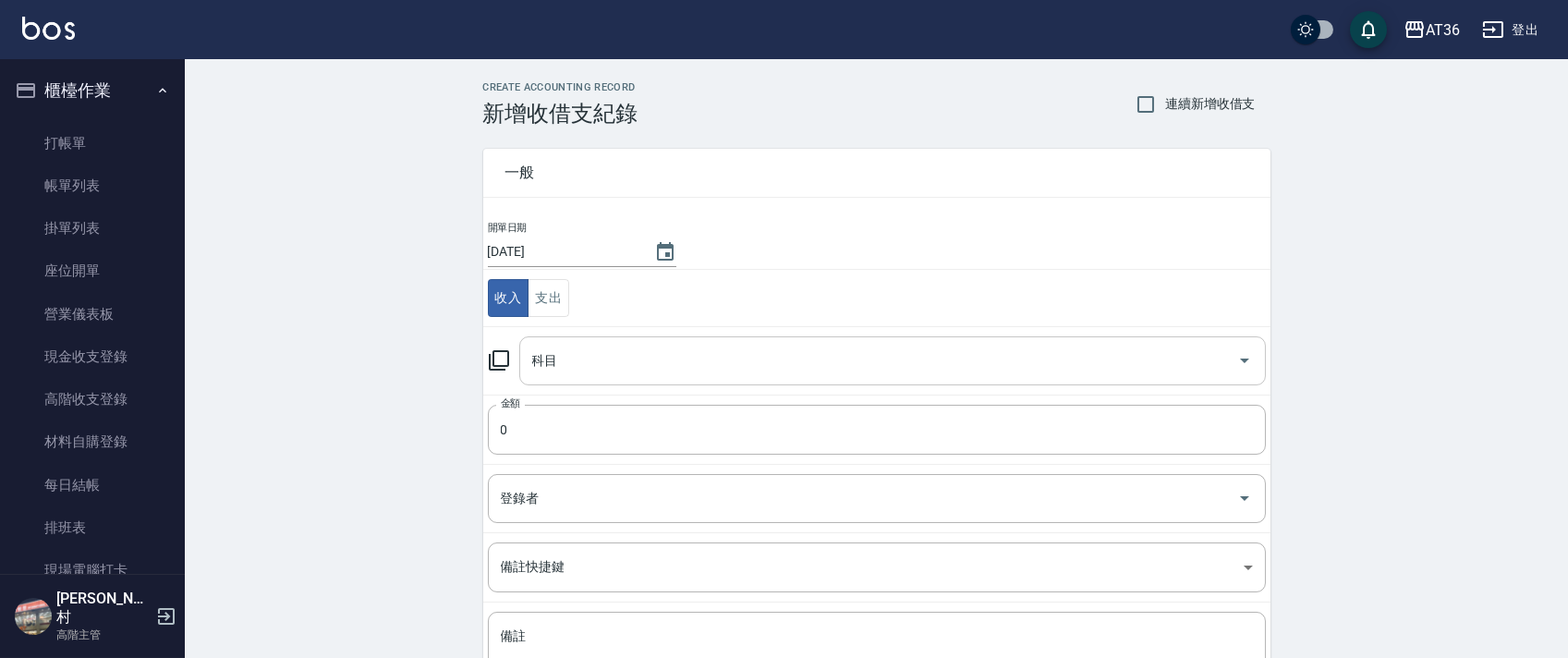
click at [543, 362] on div "科目 科目" at bounding box center [892, 361] width 747 height 49
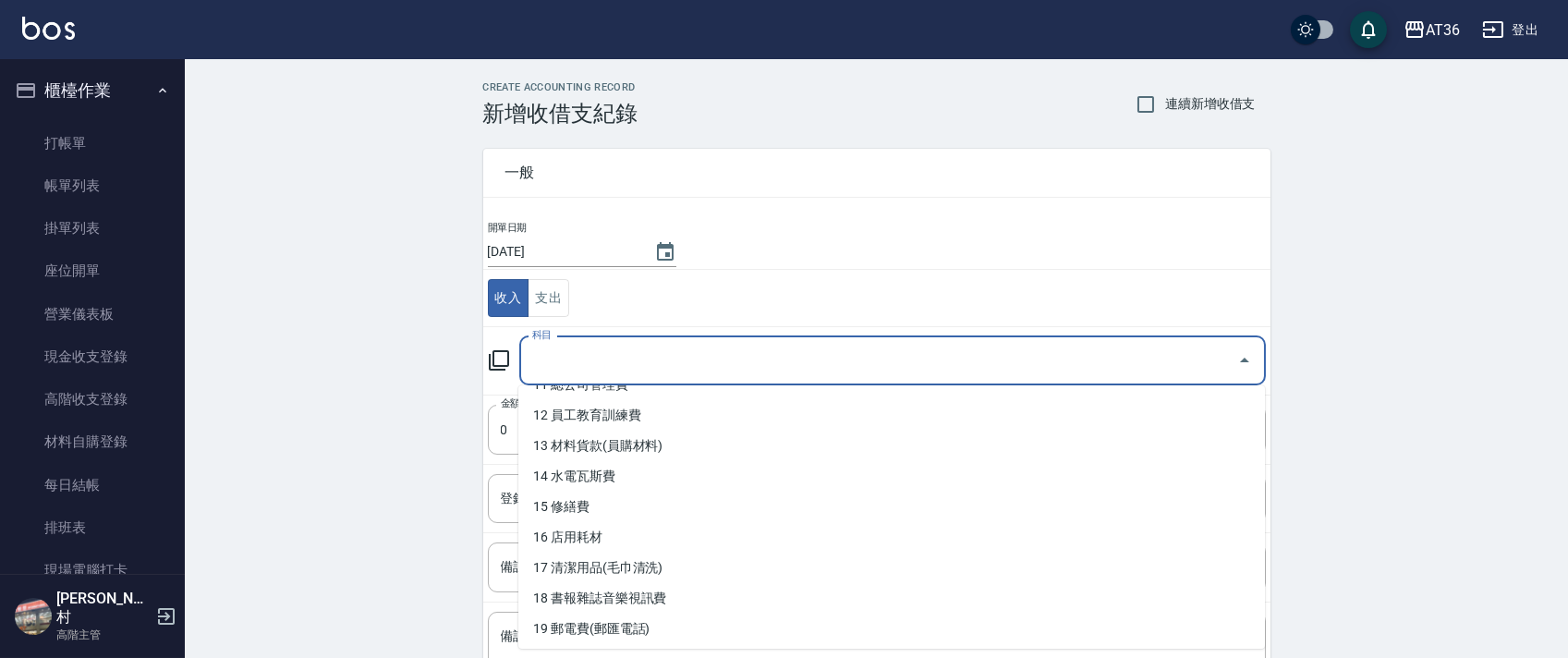
scroll to position [370, 0]
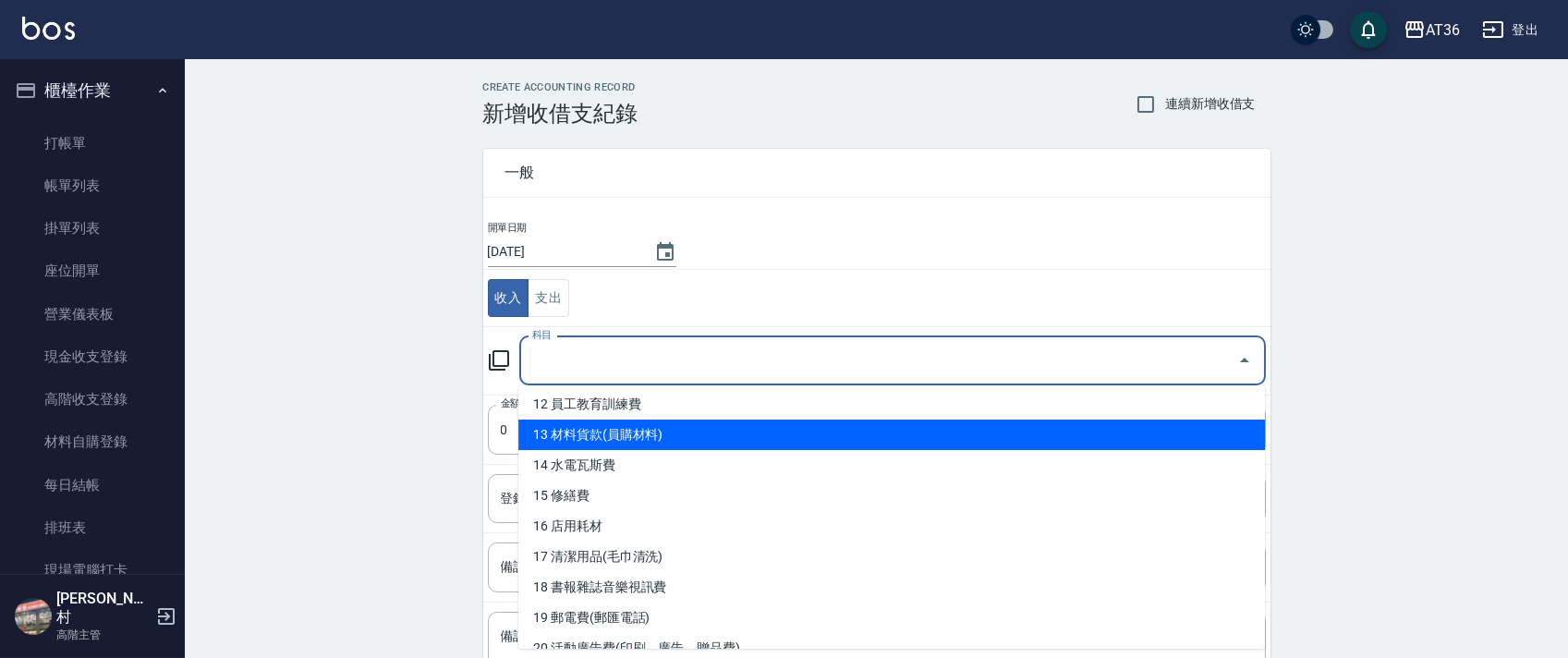
click at [638, 437] on li "13 材料貨款(員購材料)" at bounding box center [891, 435] width 747 height 30
type input "13 材料貨款(員購材料)"
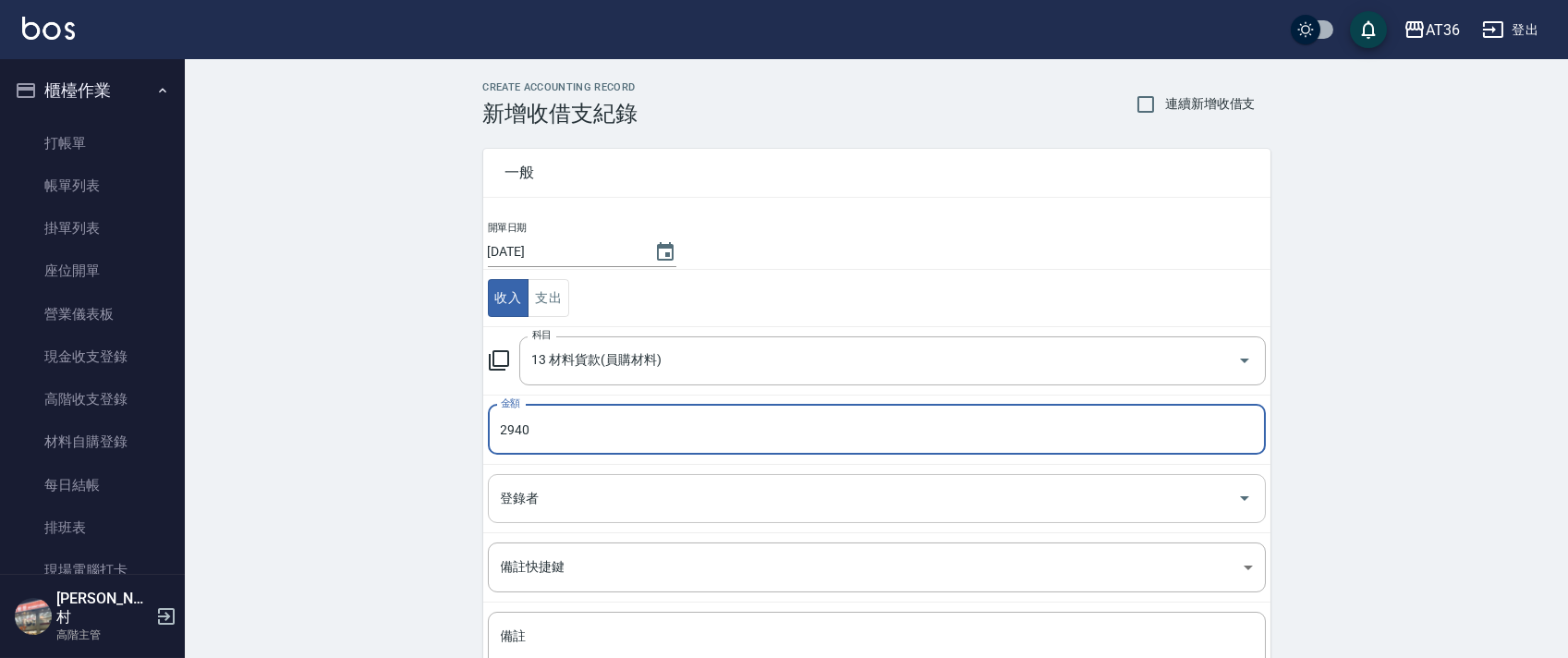
type input "2940"
click at [514, 493] on input "登錄者" at bounding box center [863, 498] width 733 height 32
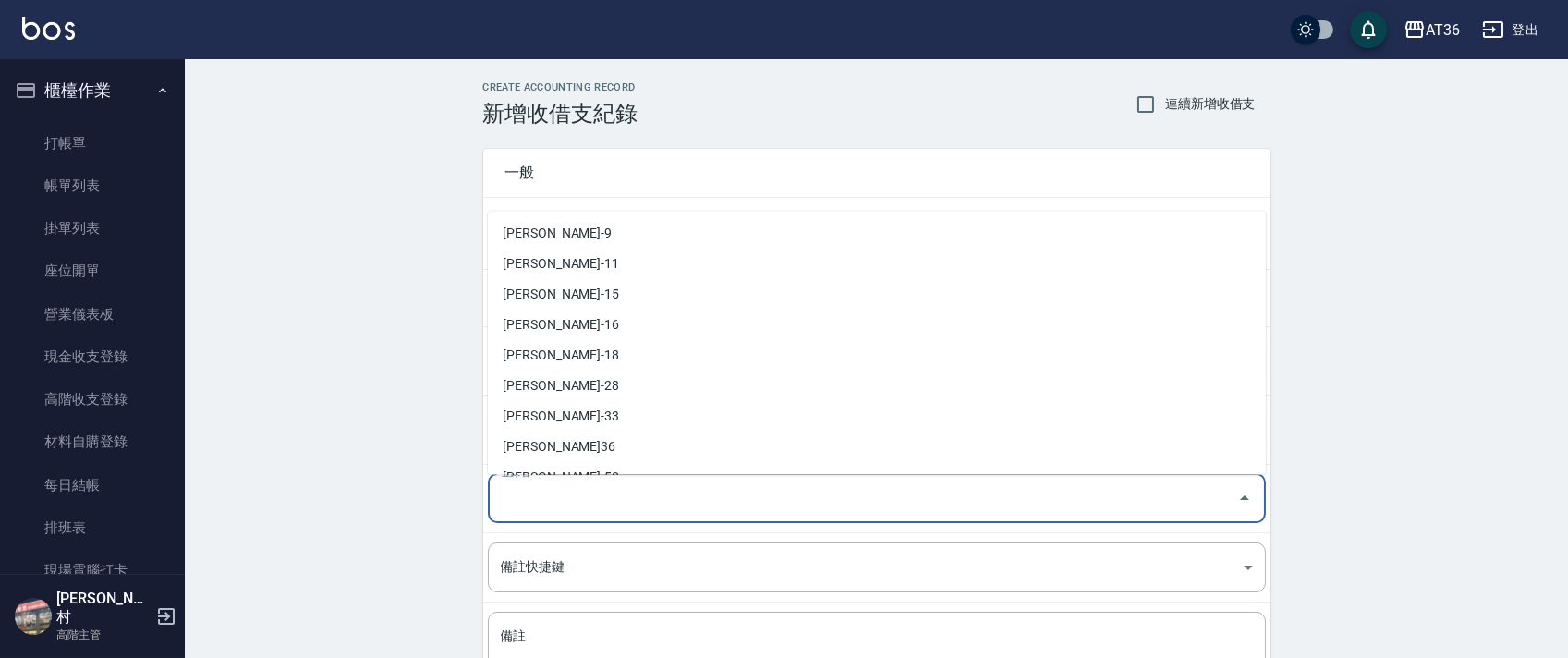
scroll to position [0, 0]
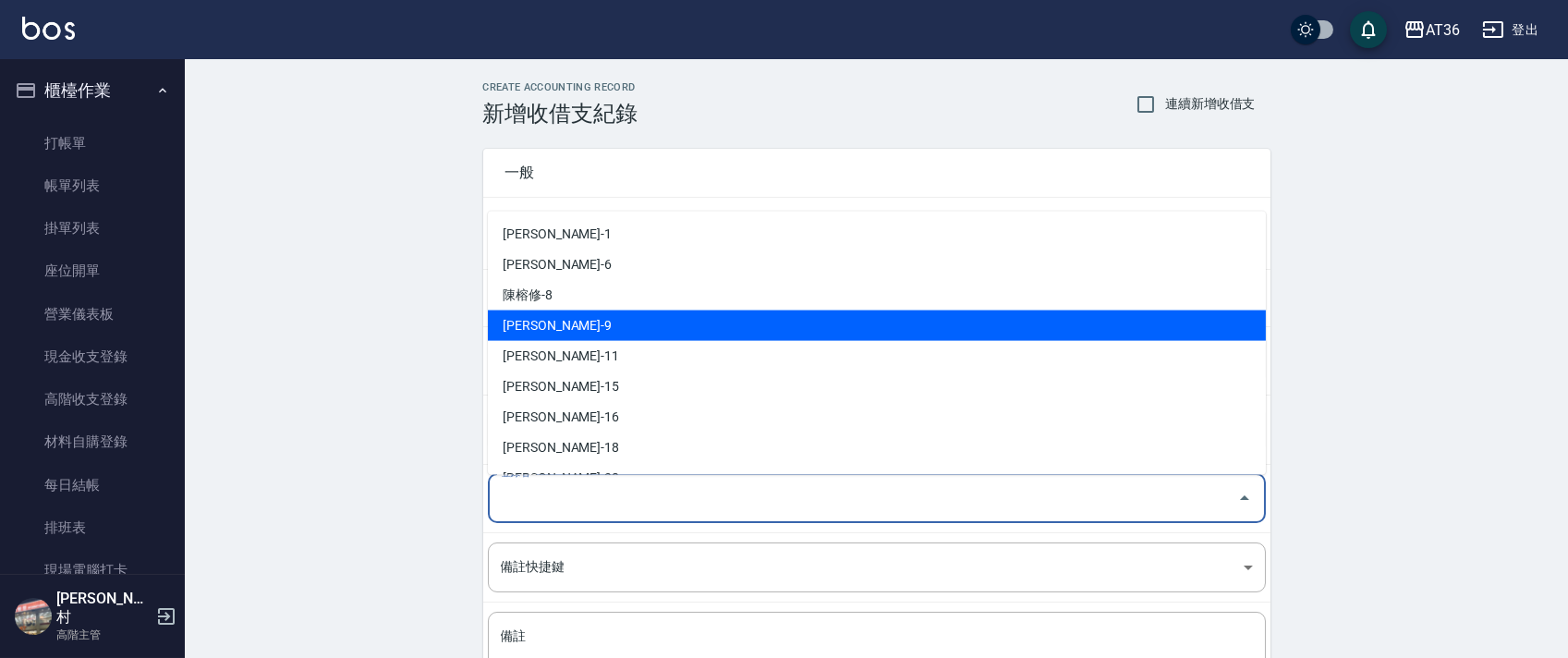
click at [565, 320] on li "[PERSON_NAME]-9" at bounding box center [876, 325] width 778 height 30
type input "[PERSON_NAME]-9"
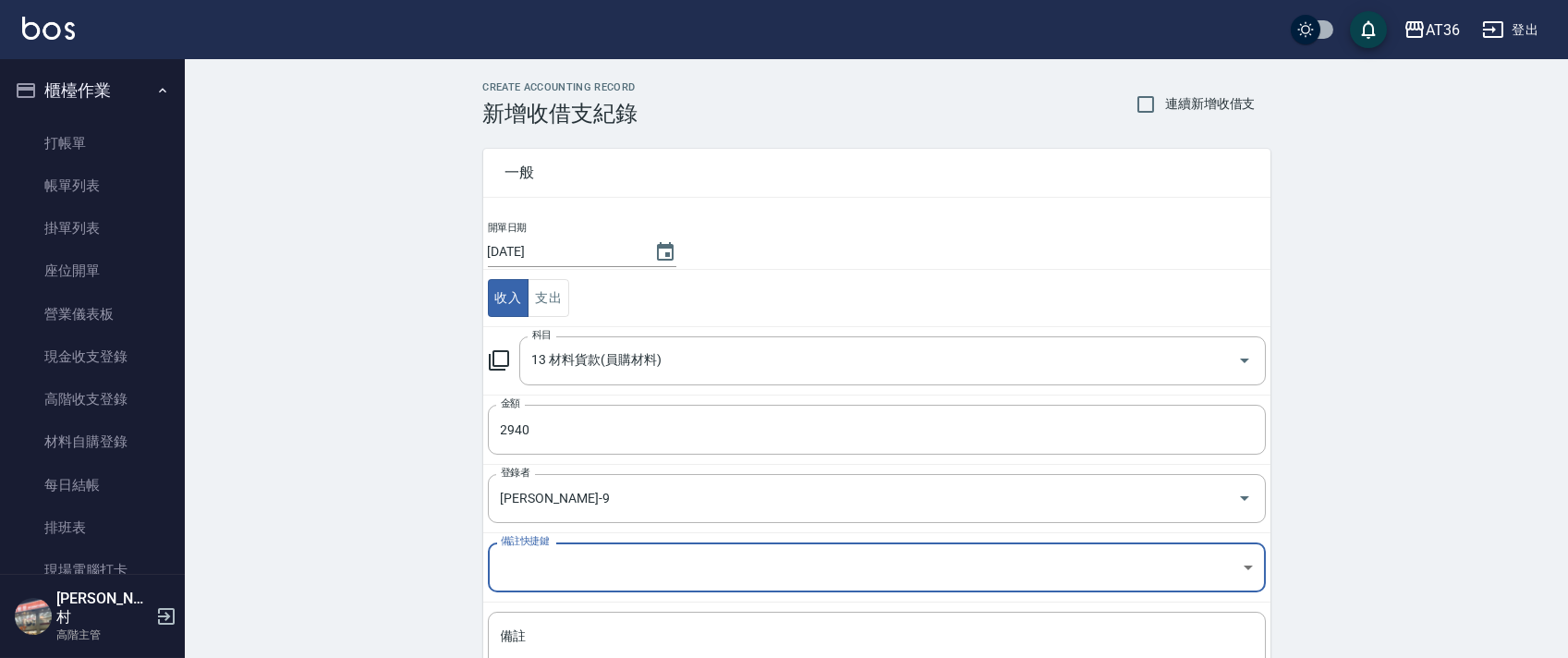
scroll to position [157, 0]
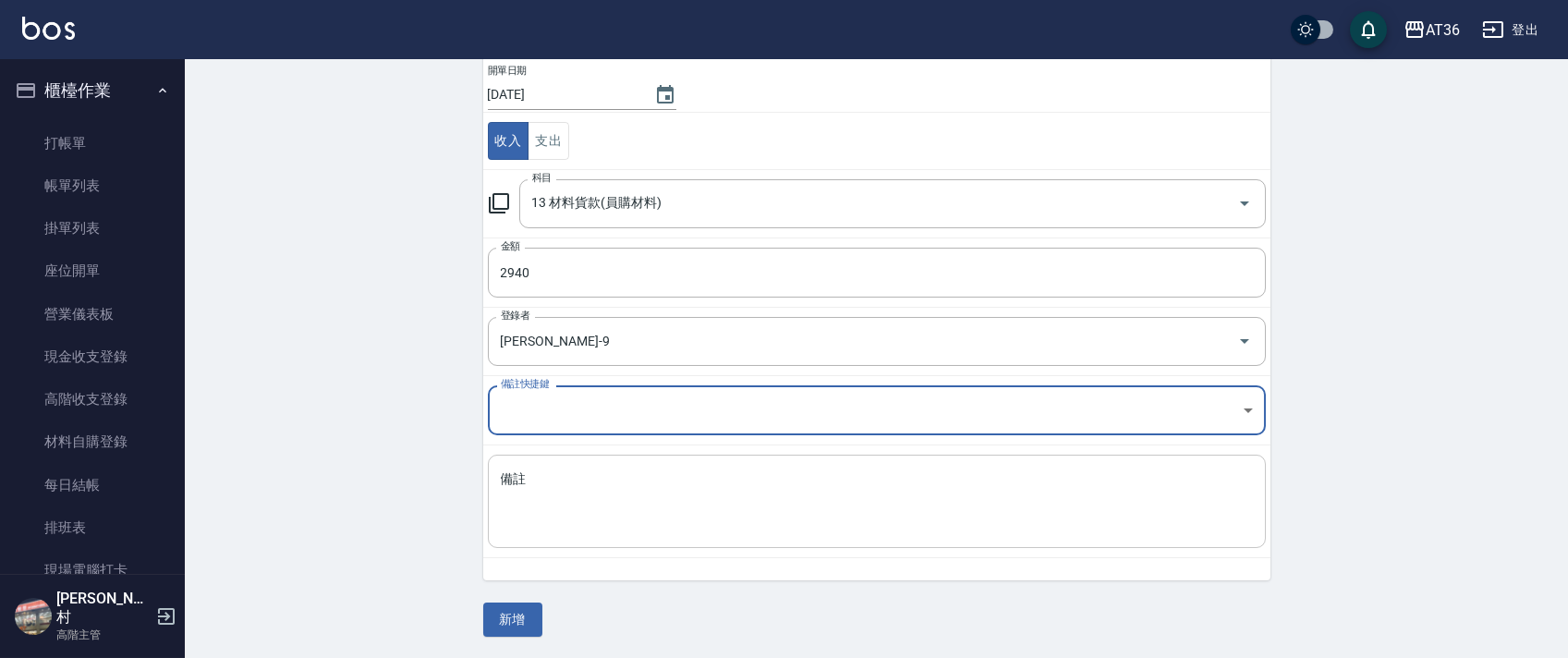
click at [571, 477] on textarea "備註" at bounding box center [877, 502] width 752 height 62
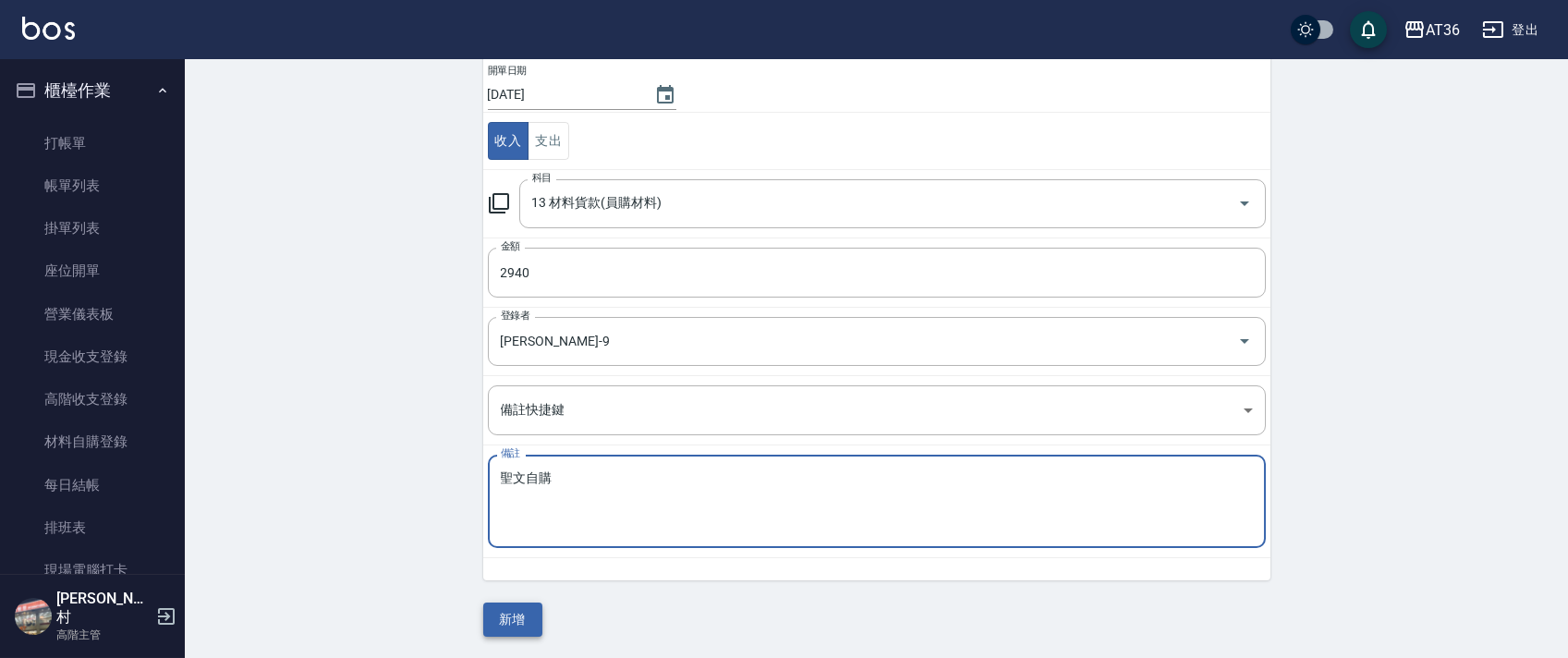
type textarea "聖文自購"
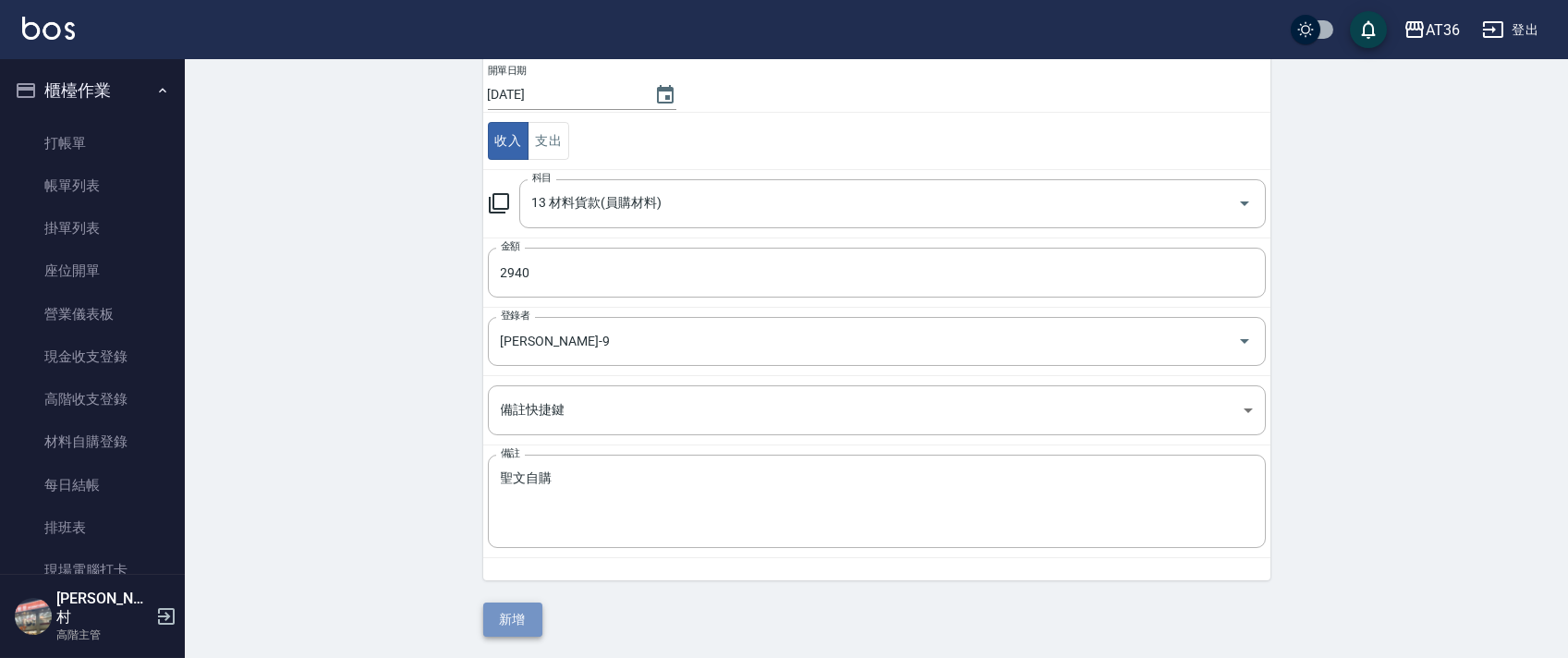
click at [519, 614] on button "新增" at bounding box center [512, 619] width 60 height 34
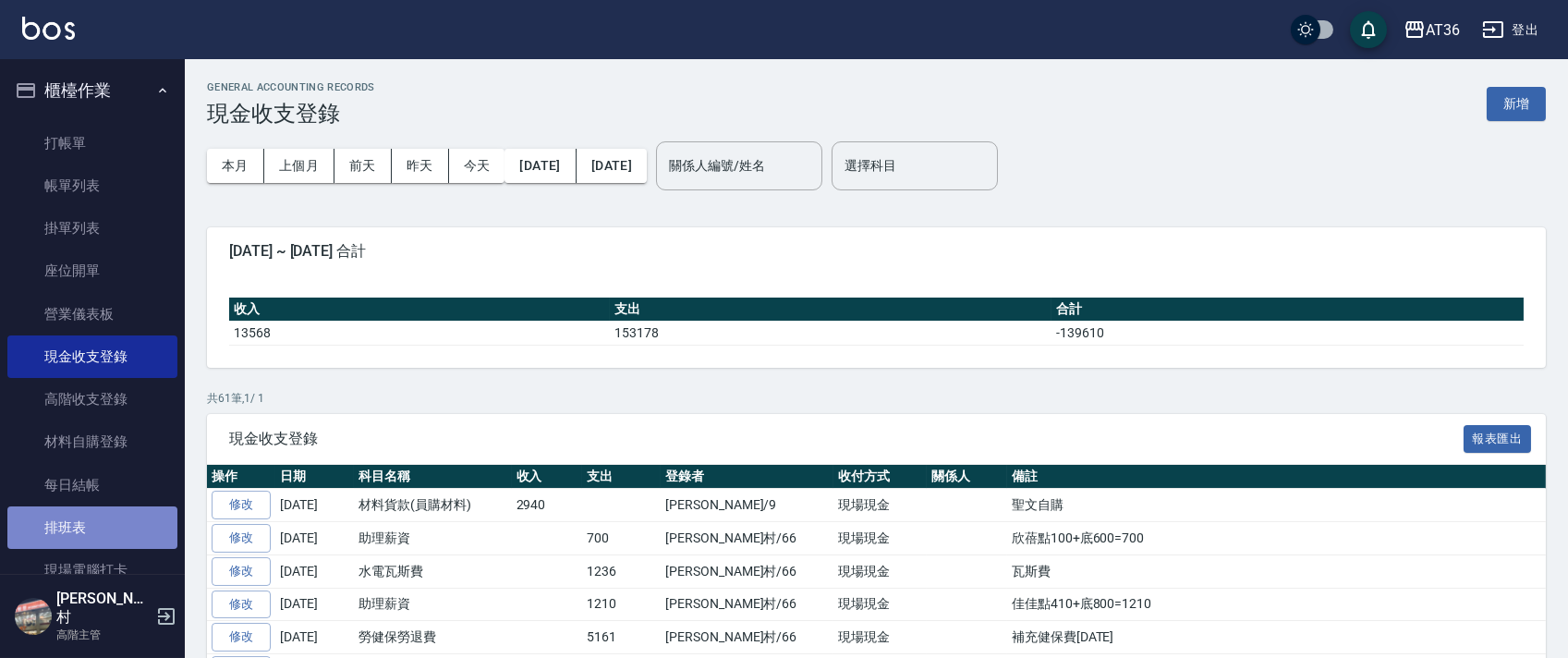
click at [96, 523] on link "排班表" at bounding box center [93, 528] width 170 height 43
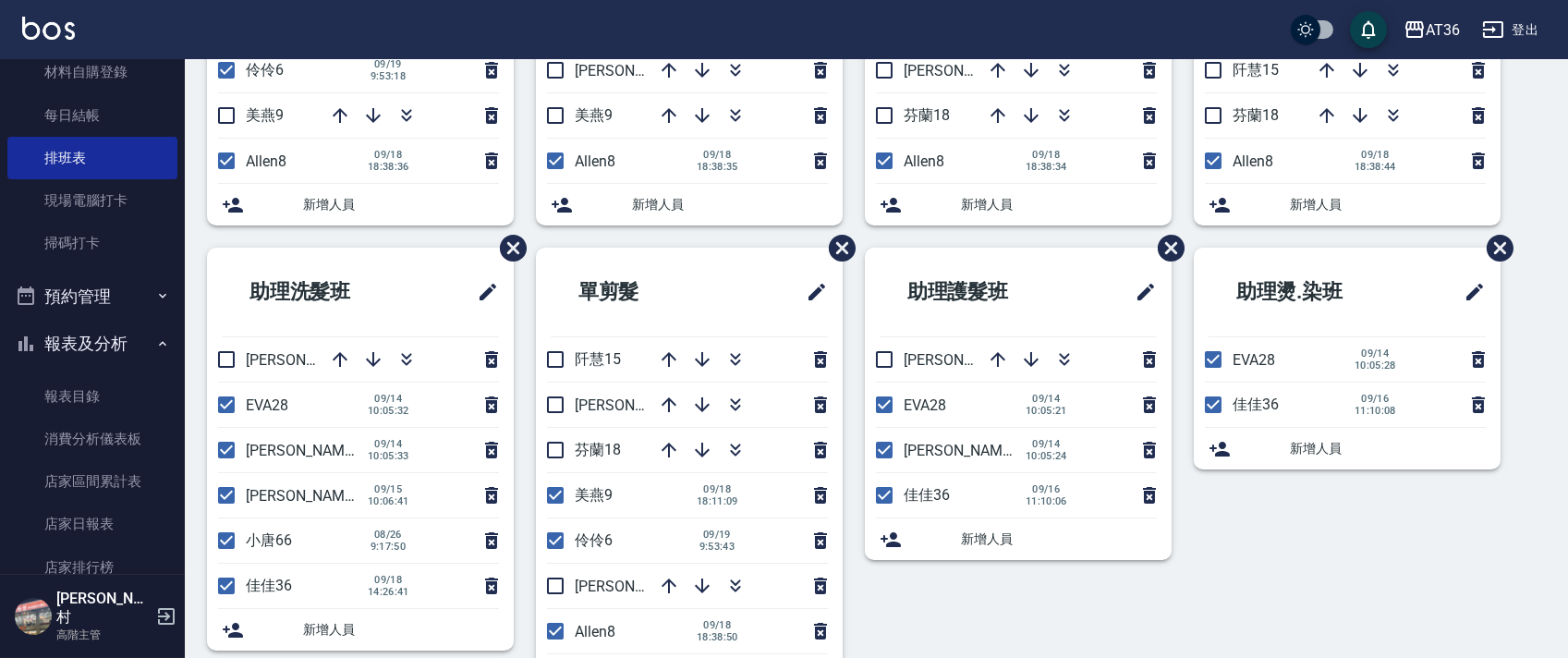
scroll to position [437, 0]
